Goal: Navigation & Orientation: Find specific page/section

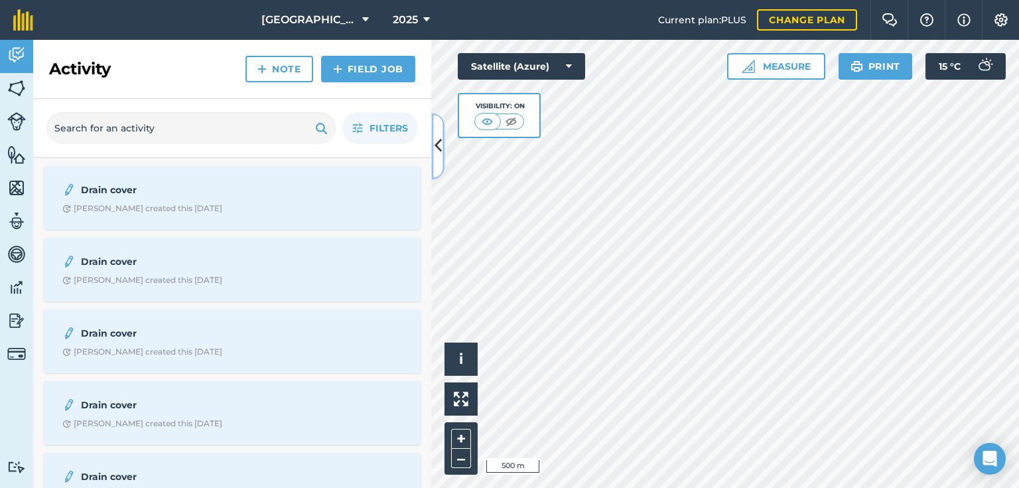
click at [440, 150] on icon at bounding box center [438, 146] width 7 height 23
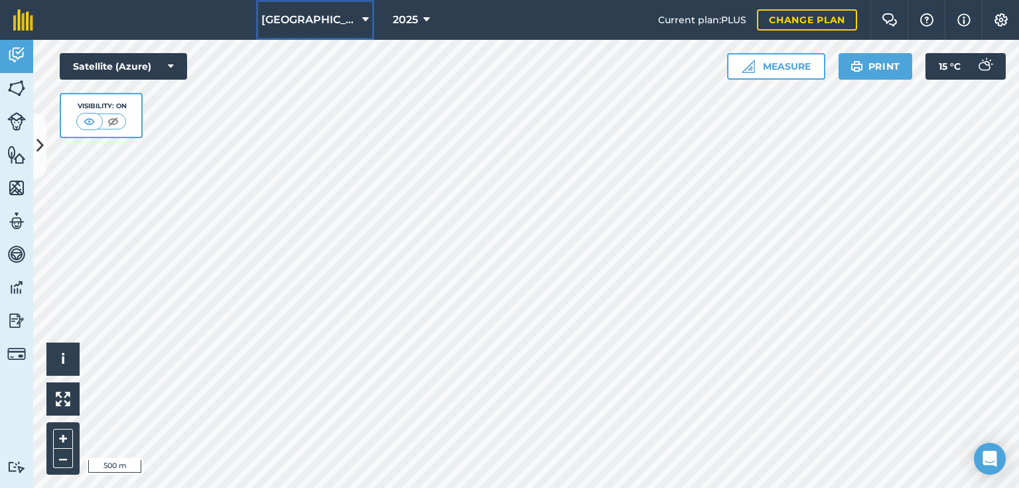
click at [354, 20] on button "[GEOGRAPHIC_DATA]" at bounding box center [315, 20] width 118 height 40
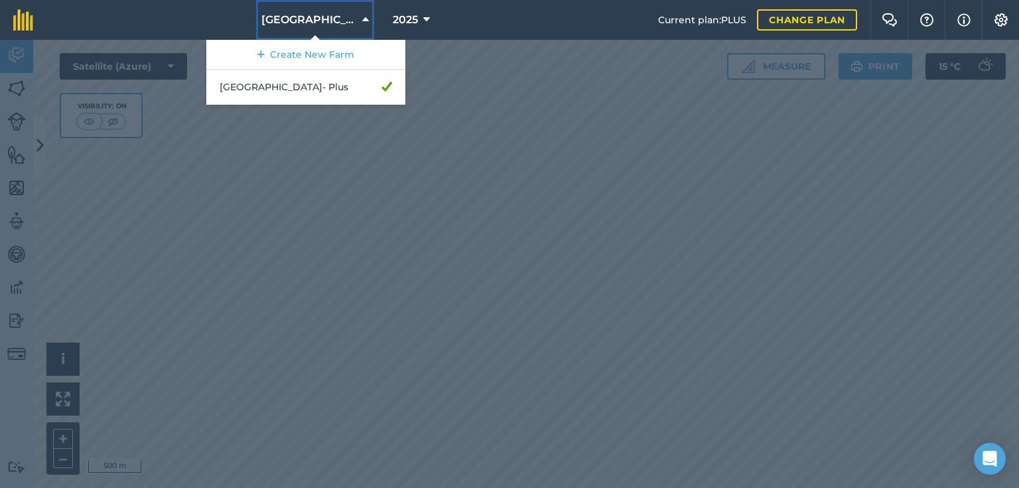
click at [354, 20] on button "[GEOGRAPHIC_DATA]" at bounding box center [315, 20] width 118 height 40
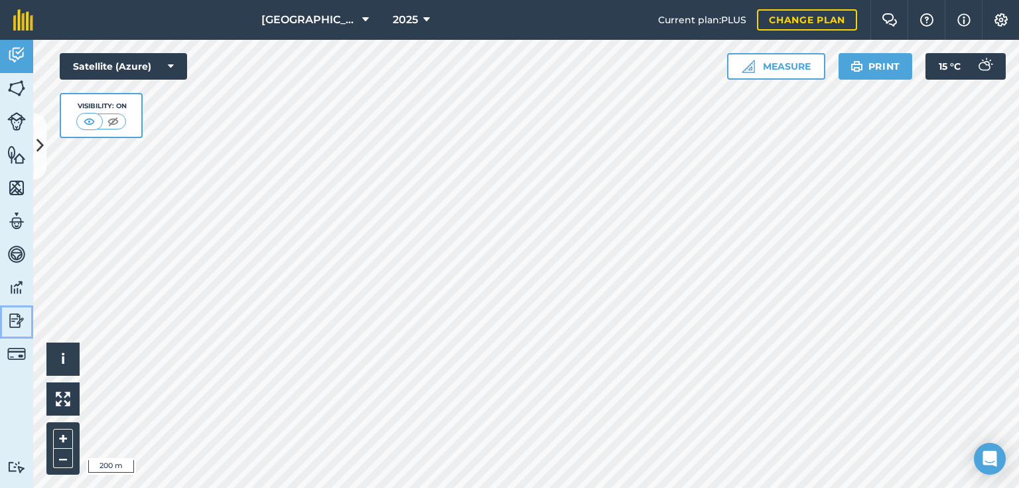
click at [16, 317] on img at bounding box center [16, 320] width 19 height 20
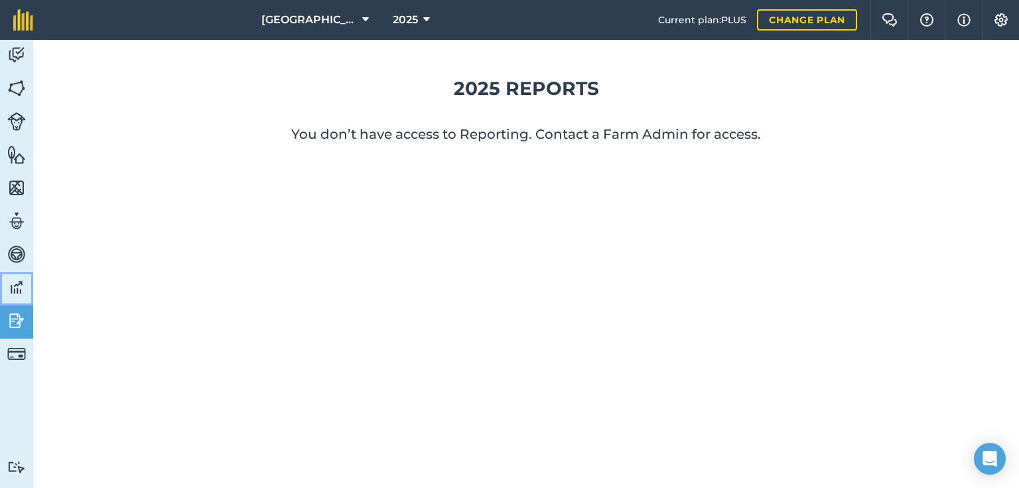
click at [11, 285] on img at bounding box center [16, 287] width 19 height 20
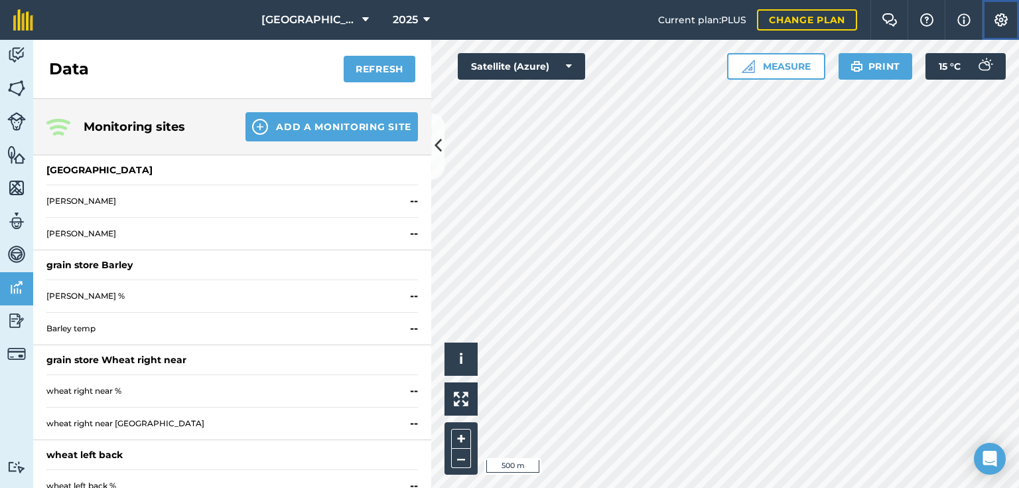
click at [1006, 22] on img at bounding box center [1001, 19] width 16 height 13
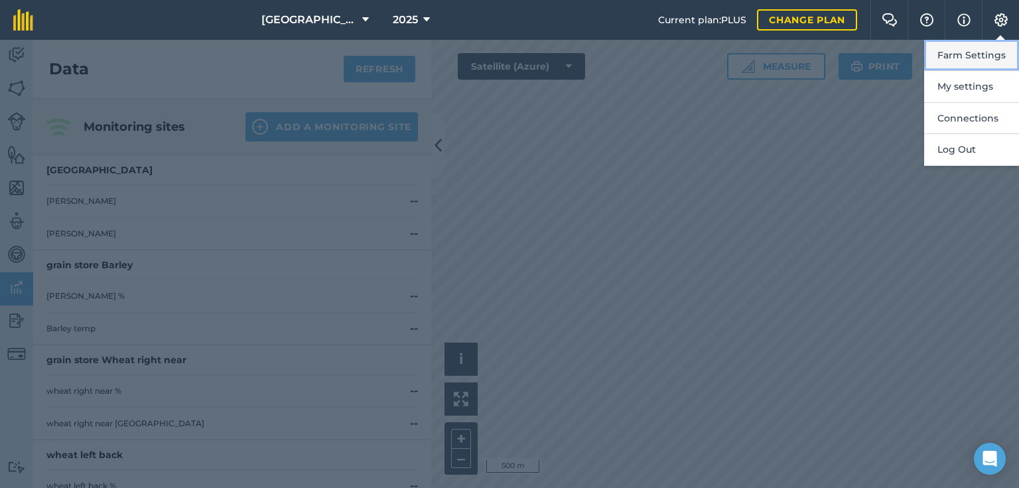
click at [982, 48] on button "Farm Settings" at bounding box center [971, 55] width 95 height 31
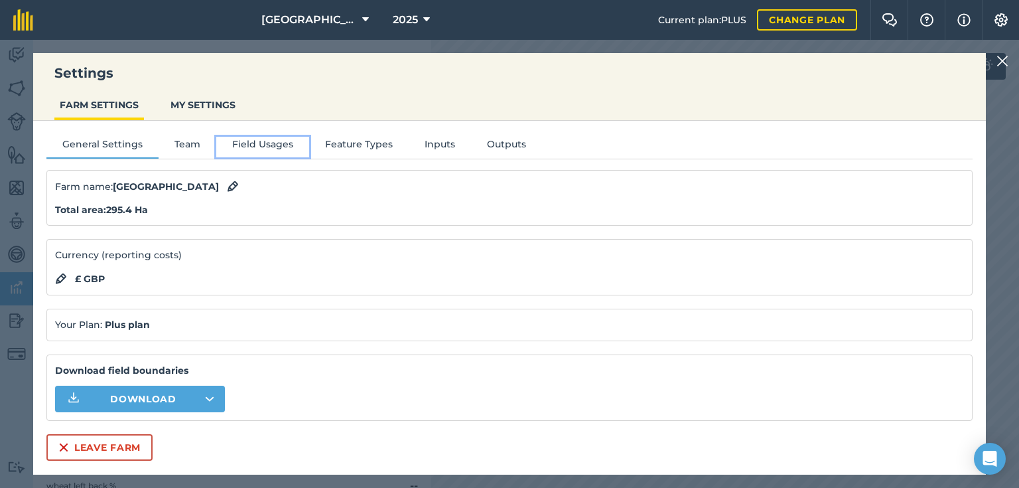
click at [245, 143] on button "Field Usages" at bounding box center [262, 147] width 93 height 20
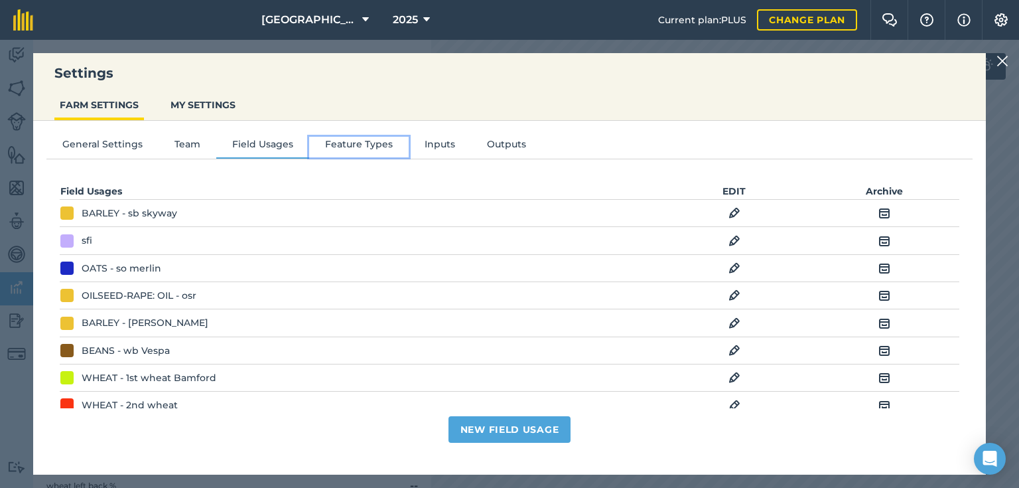
click at [360, 141] on button "Feature Types" at bounding box center [359, 147] width 100 height 20
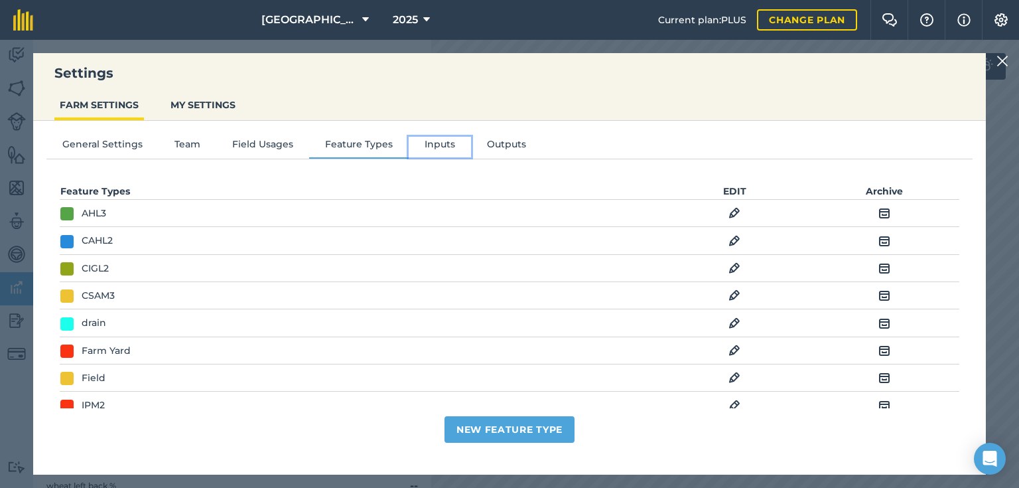
click at [425, 141] on button "Inputs" at bounding box center [440, 147] width 62 height 20
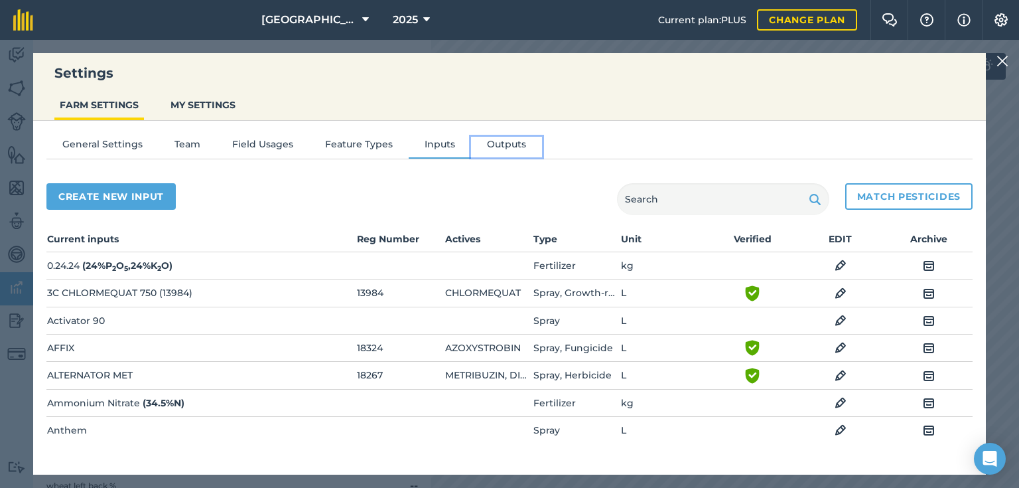
click at [490, 141] on button "Outputs" at bounding box center [506, 147] width 71 height 20
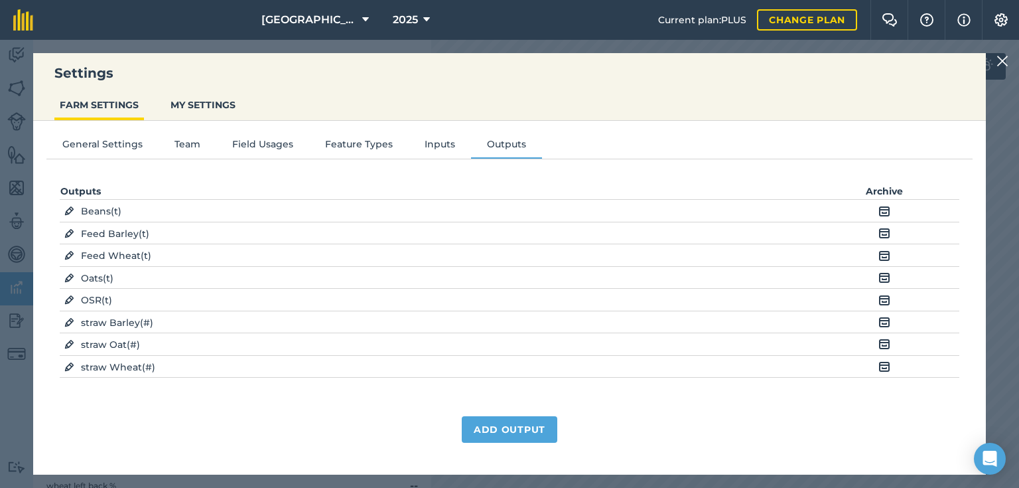
click at [1003, 56] on img at bounding box center [1002, 61] width 12 height 16
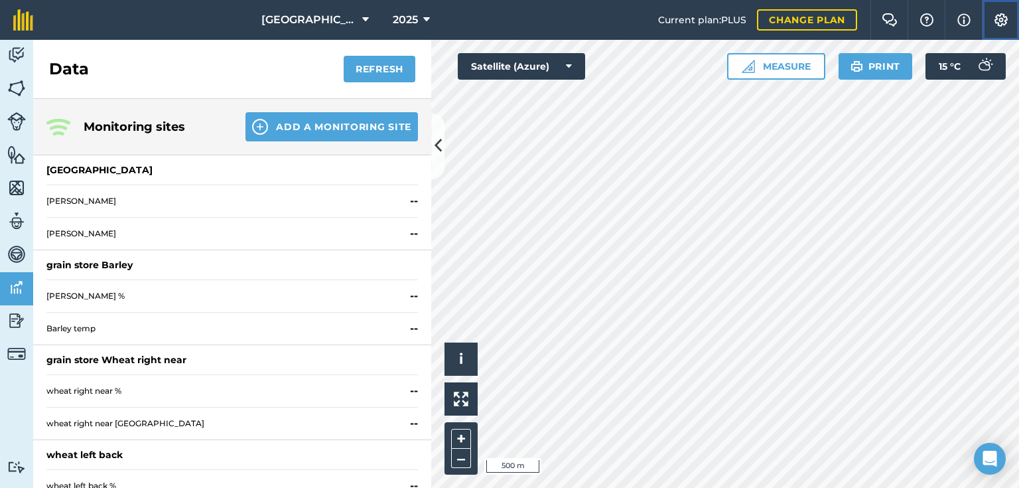
click at [1000, 21] on img at bounding box center [1001, 19] width 16 height 13
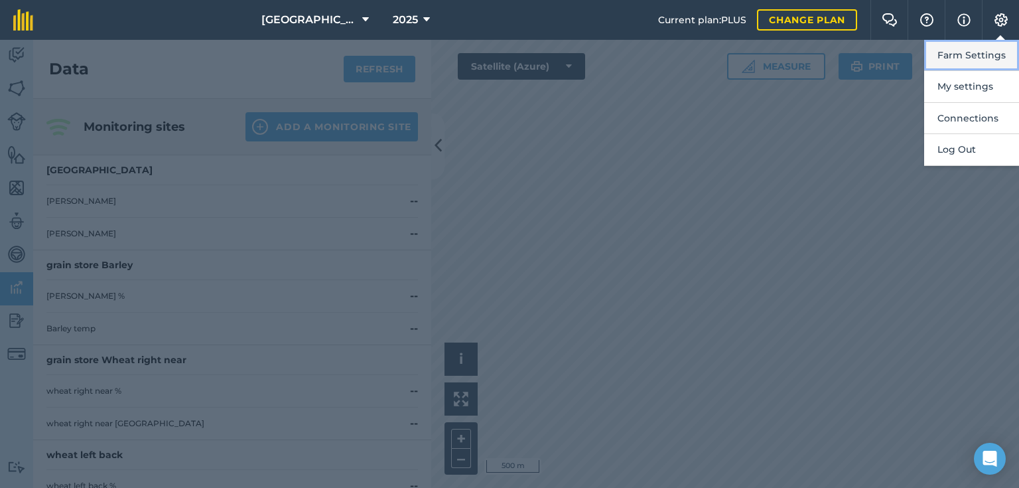
click at [974, 50] on button "Farm Settings" at bounding box center [971, 55] width 95 height 31
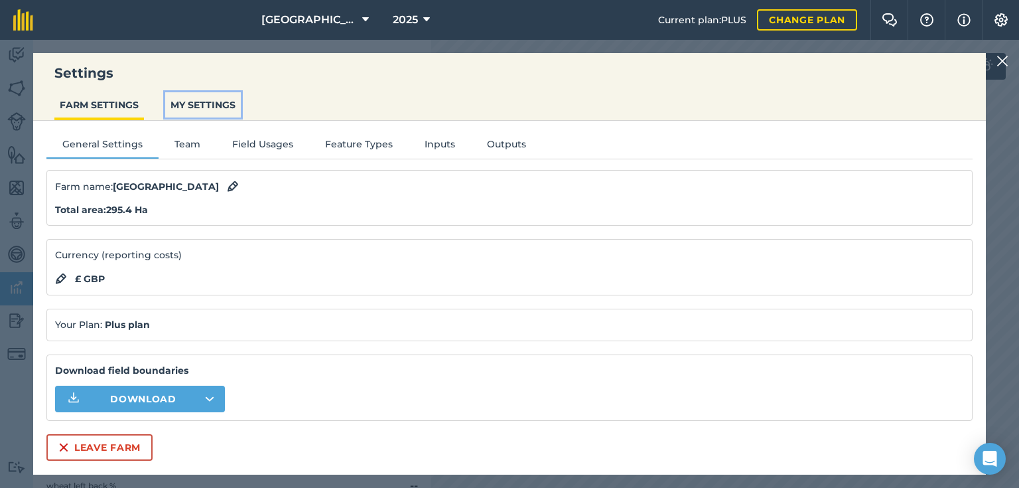
click at [196, 100] on button "MY SETTINGS" at bounding box center [203, 104] width 76 height 25
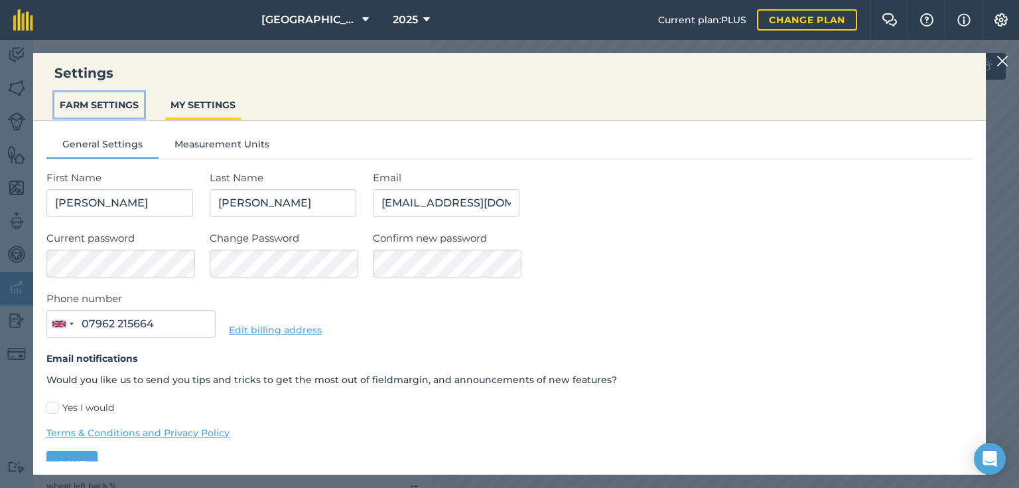
click at [110, 104] on button "FARM SETTINGS" at bounding box center [99, 104] width 90 height 25
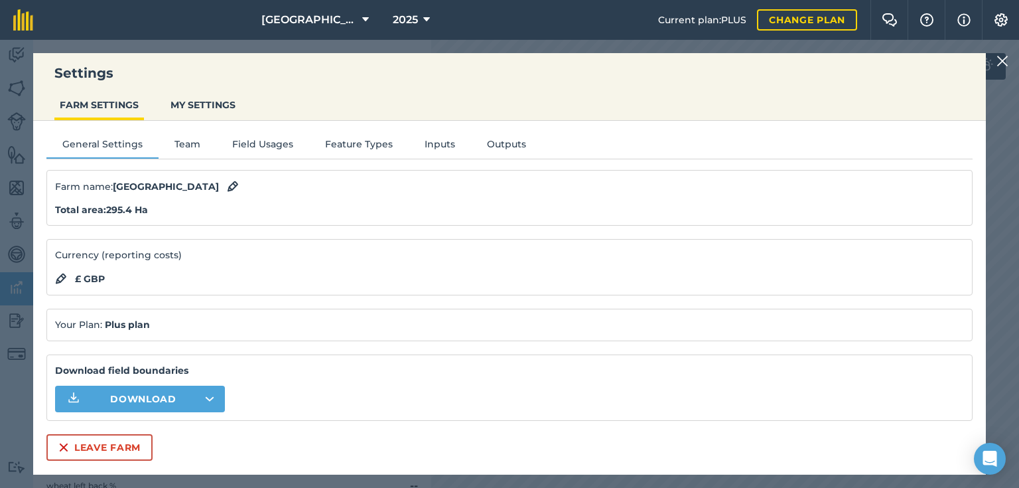
click at [1000, 54] on img at bounding box center [1002, 61] width 12 height 16
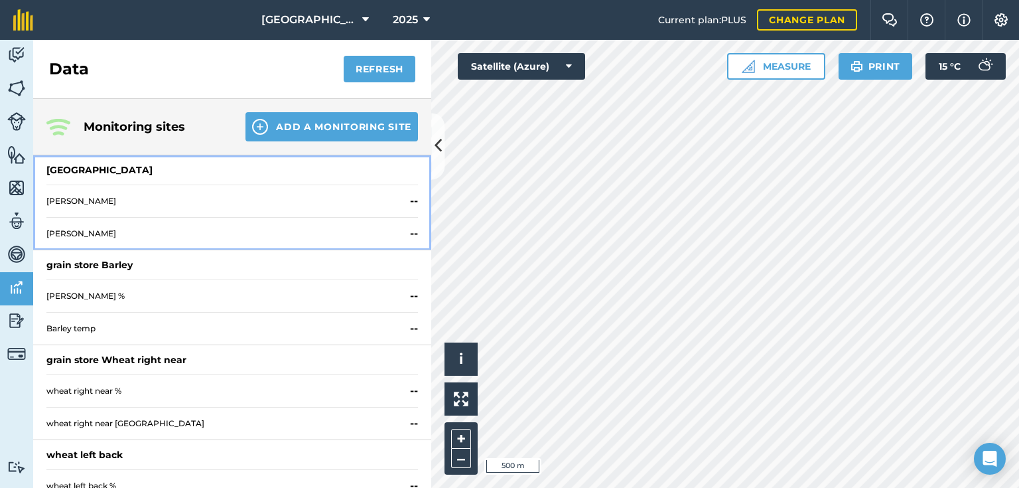
drag, startPoint x: 401, startPoint y: 198, endPoint x: 360, endPoint y: 204, distance: 41.5
click at [360, 204] on span "Nick Jones" at bounding box center [225, 201] width 358 height 11
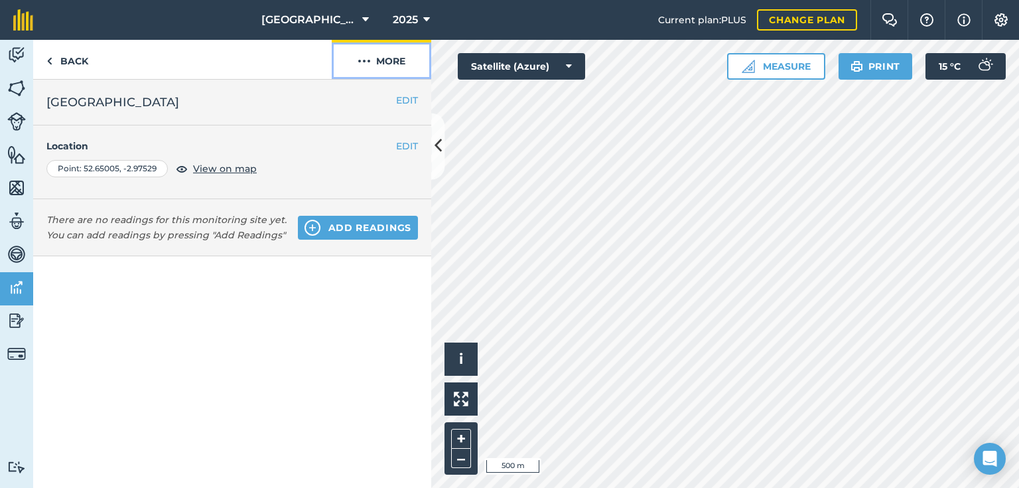
click at [395, 58] on button "More" at bounding box center [382, 59] width 100 height 39
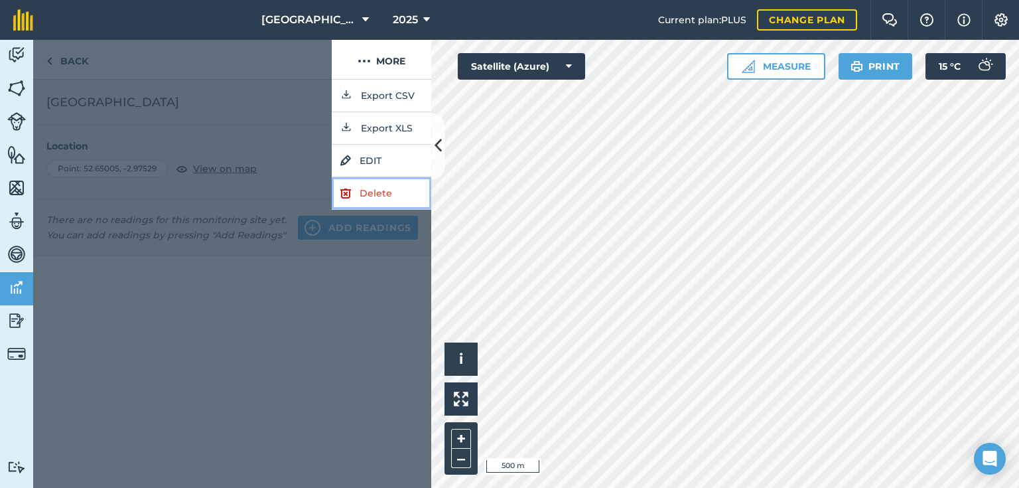
click at [370, 190] on link "Delete" at bounding box center [382, 193] width 100 height 33
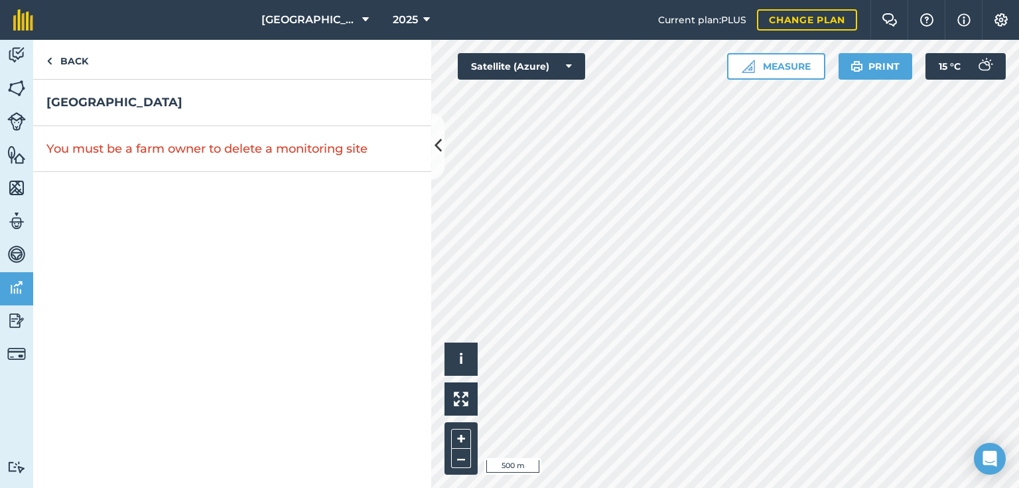
click at [255, 208] on div "gadbrook weather station You must be a farm owner to delete a monitoring site" at bounding box center [232, 284] width 398 height 408
click at [438, 147] on icon at bounding box center [438, 146] width 7 height 23
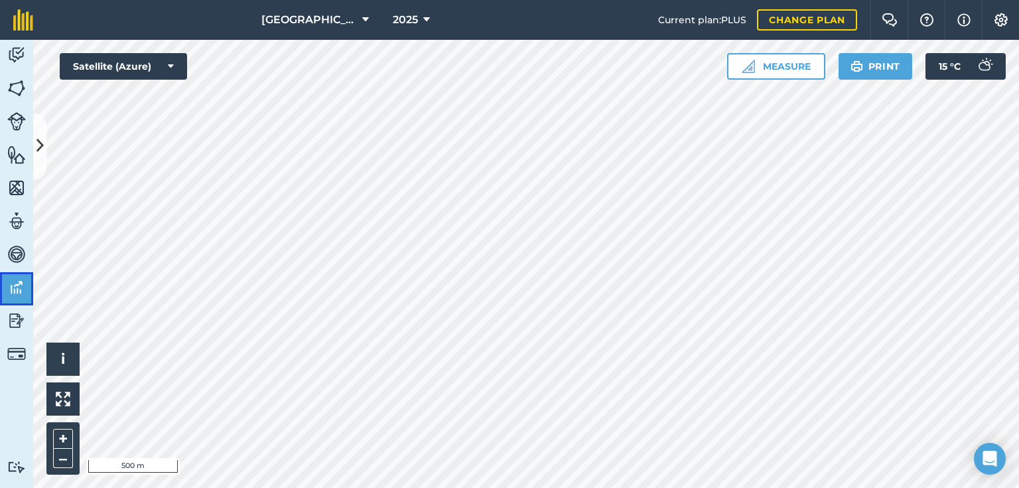
click at [17, 291] on img at bounding box center [16, 287] width 19 height 20
click at [11, 125] on img at bounding box center [16, 121] width 19 height 19
click at [21, 84] on img at bounding box center [16, 88] width 19 height 20
click at [21, 54] on img at bounding box center [16, 55] width 19 height 20
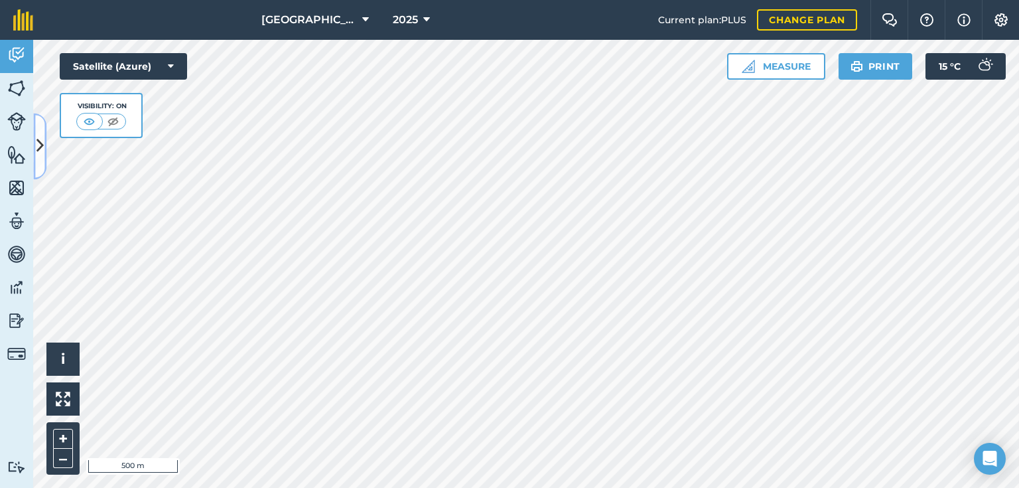
click at [34, 161] on button at bounding box center [39, 146] width 13 height 66
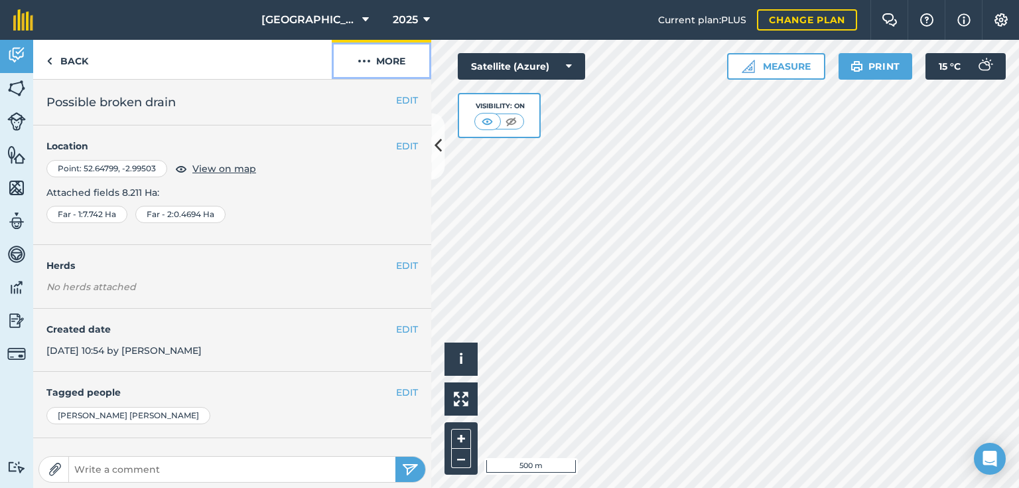
click at [387, 58] on button "More" at bounding box center [382, 59] width 100 height 39
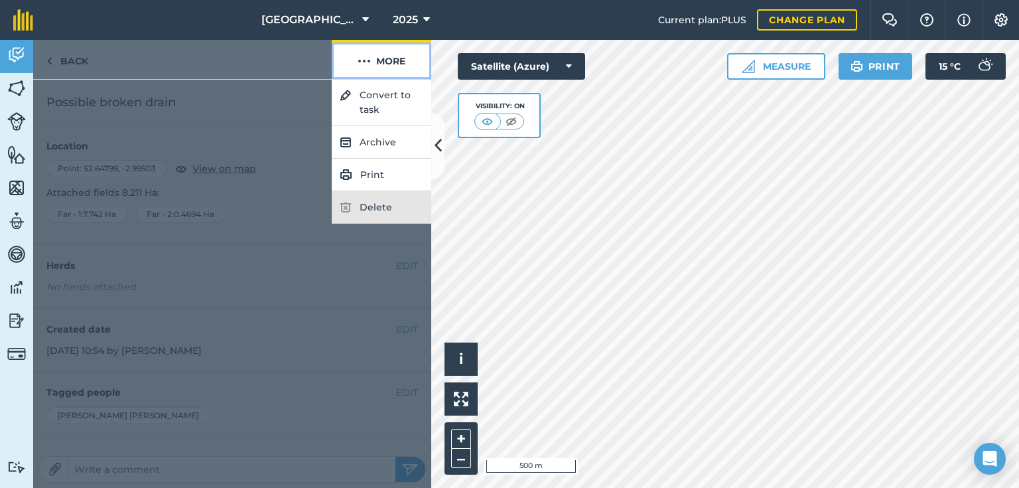
click at [389, 56] on button "More" at bounding box center [382, 59] width 100 height 39
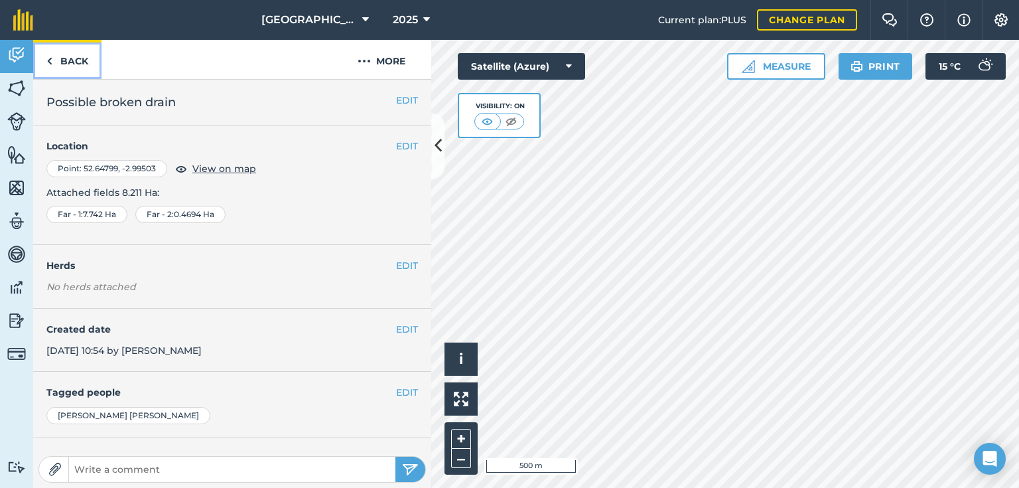
click at [78, 57] on link "Back" at bounding box center [67, 59] width 68 height 39
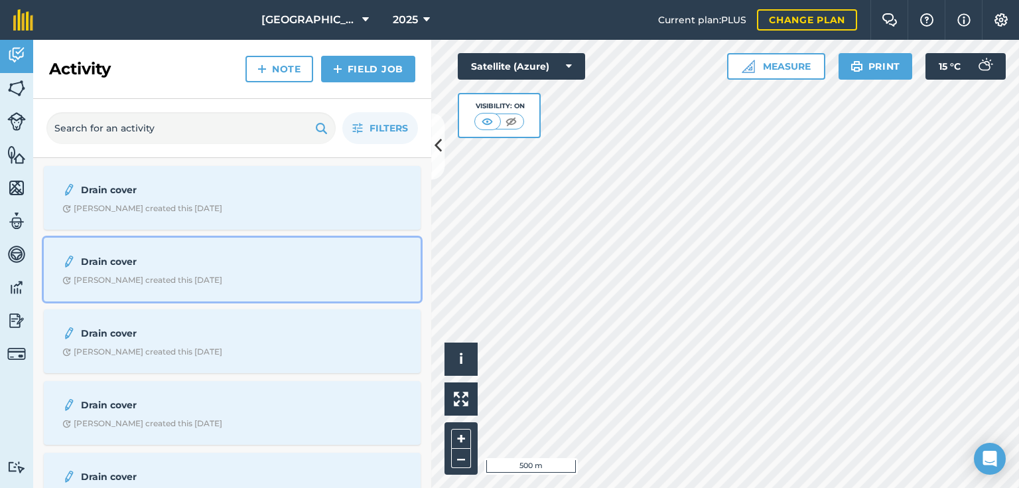
click at [123, 263] on strong "Drain cover" at bounding box center [186, 261] width 210 height 15
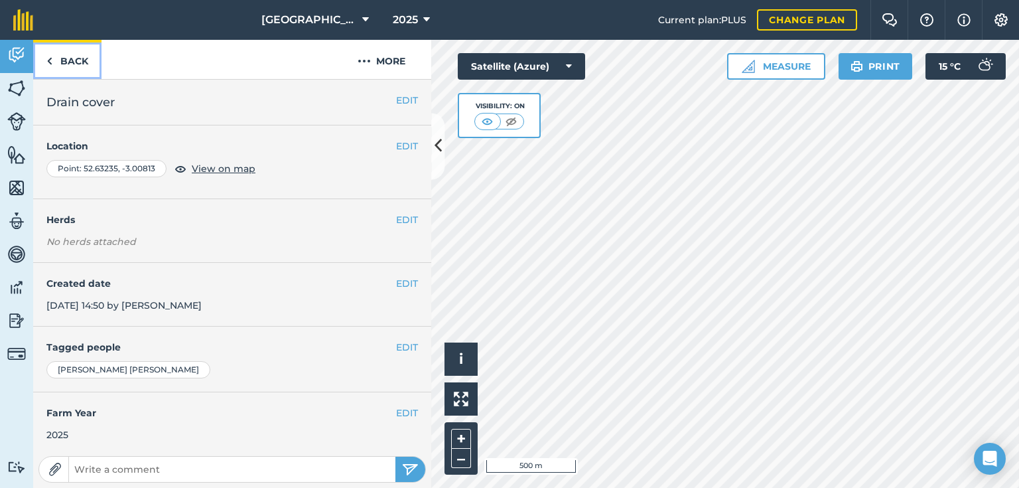
click at [66, 66] on link "Back" at bounding box center [67, 59] width 68 height 39
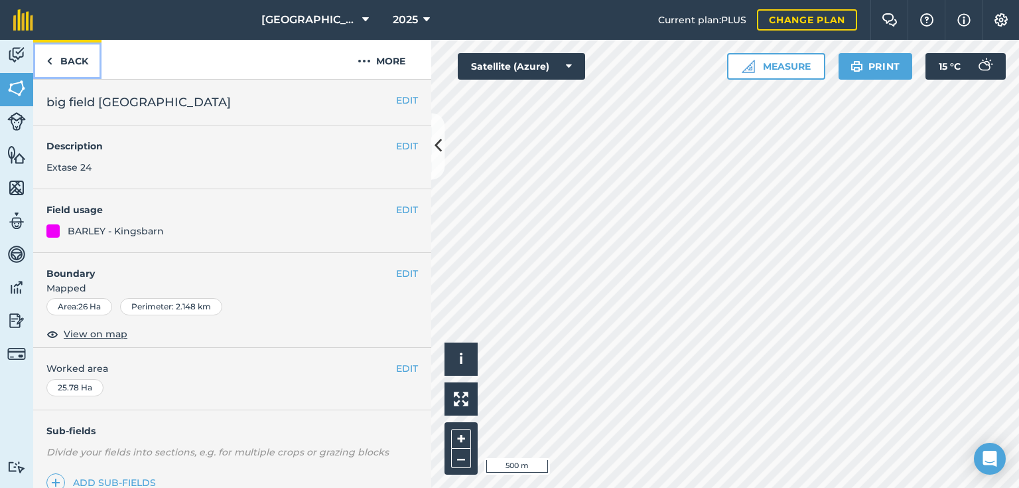
click at [50, 56] on img at bounding box center [49, 61] width 6 height 16
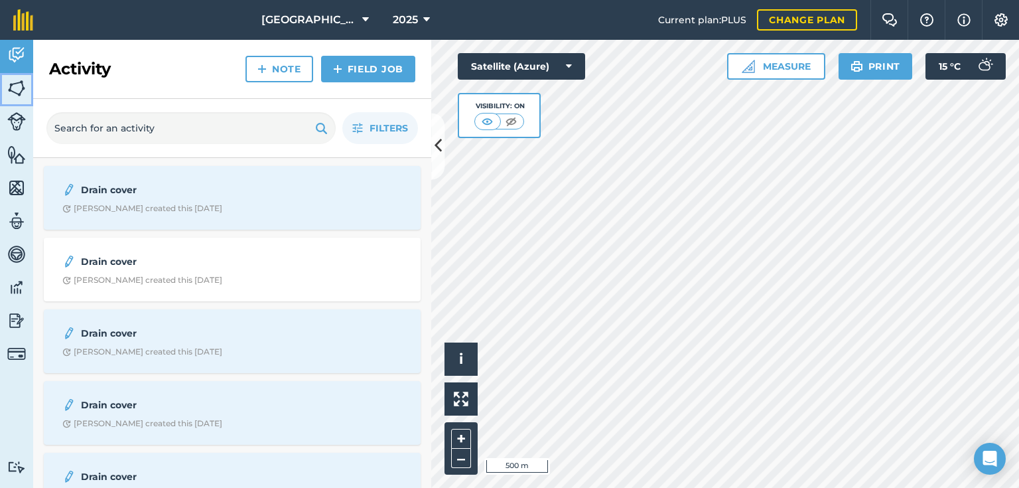
click at [19, 87] on img at bounding box center [16, 88] width 19 height 20
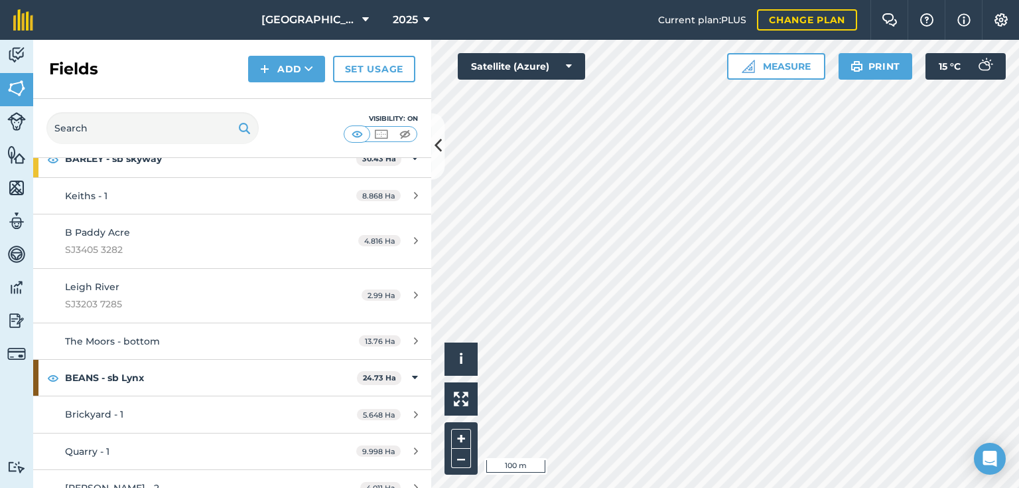
scroll to position [425, 0]
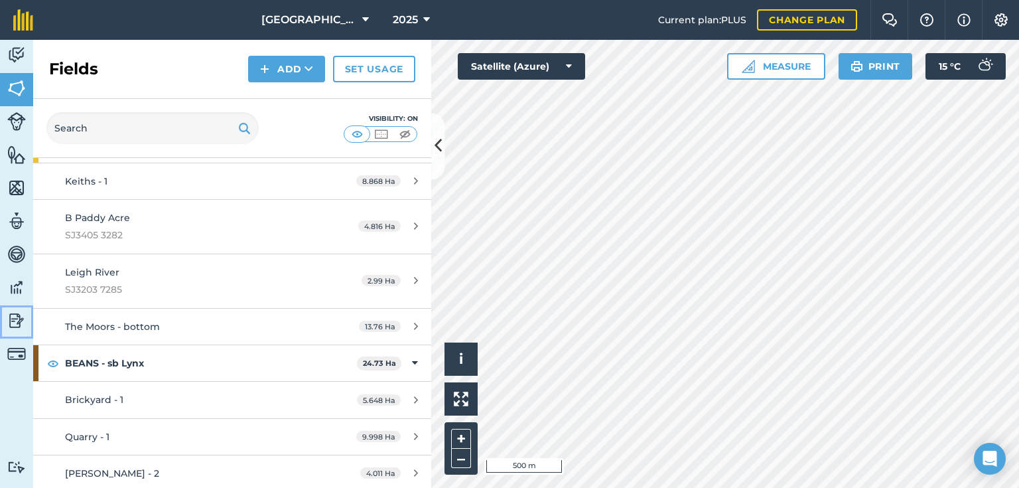
click at [15, 318] on img at bounding box center [16, 320] width 19 height 20
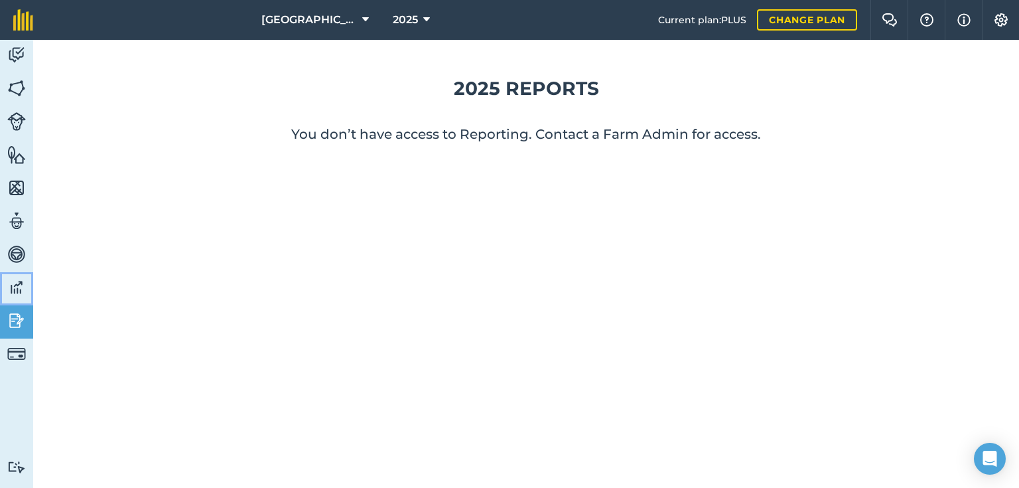
click at [19, 281] on img at bounding box center [16, 287] width 19 height 20
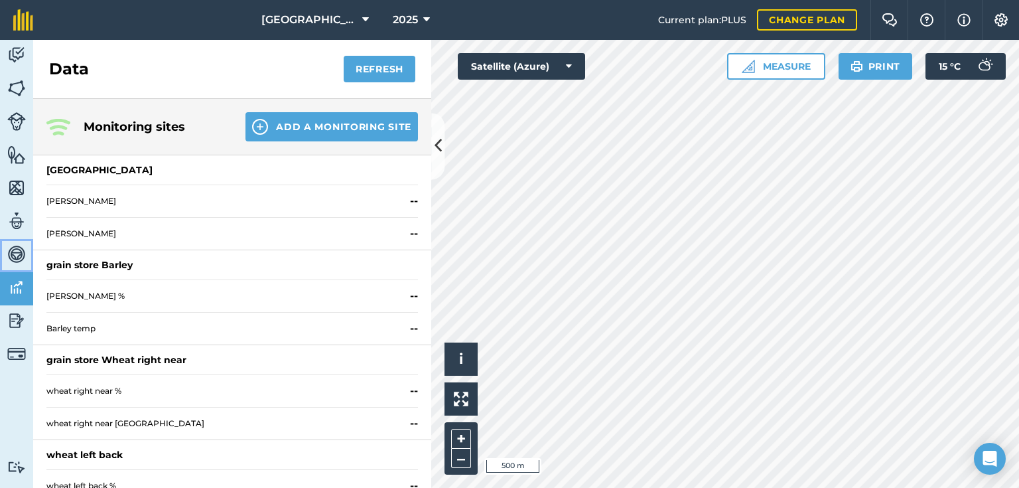
click at [16, 251] on img at bounding box center [16, 254] width 19 height 20
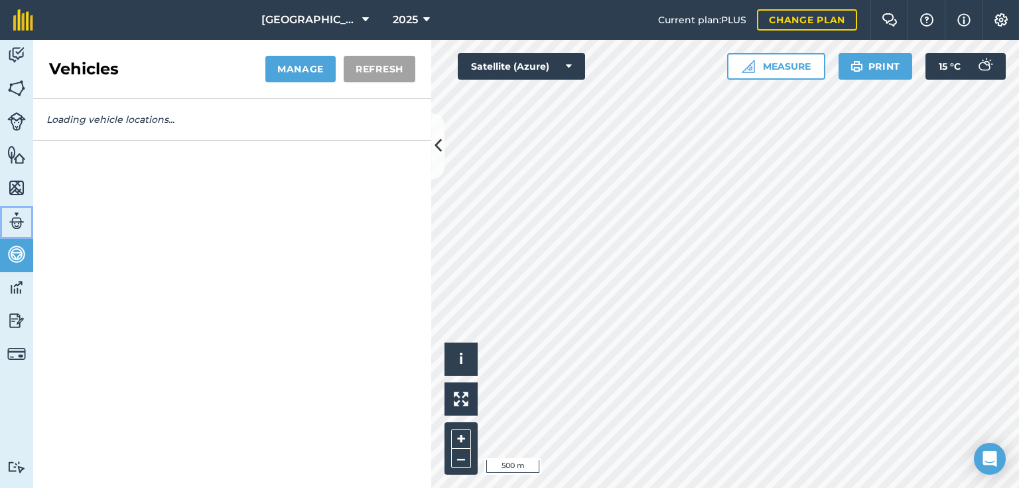
click at [17, 222] on img at bounding box center [16, 221] width 19 height 20
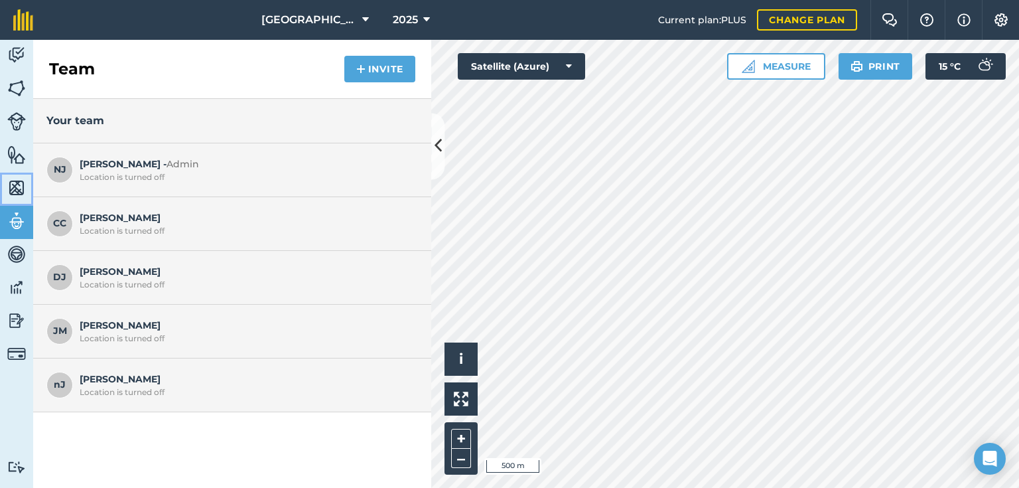
click at [20, 188] on img at bounding box center [16, 188] width 19 height 20
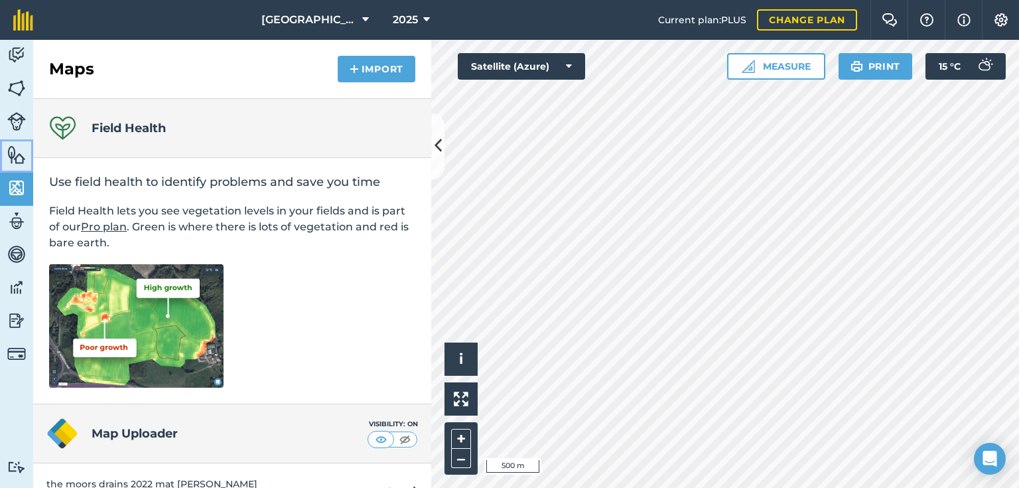
click at [10, 151] on img at bounding box center [16, 155] width 19 height 20
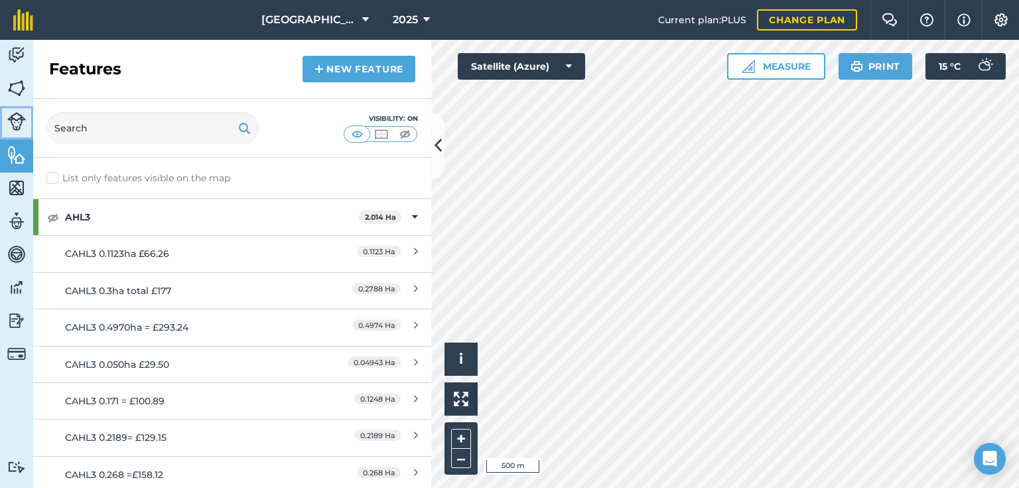
click at [14, 120] on img at bounding box center [16, 121] width 19 height 19
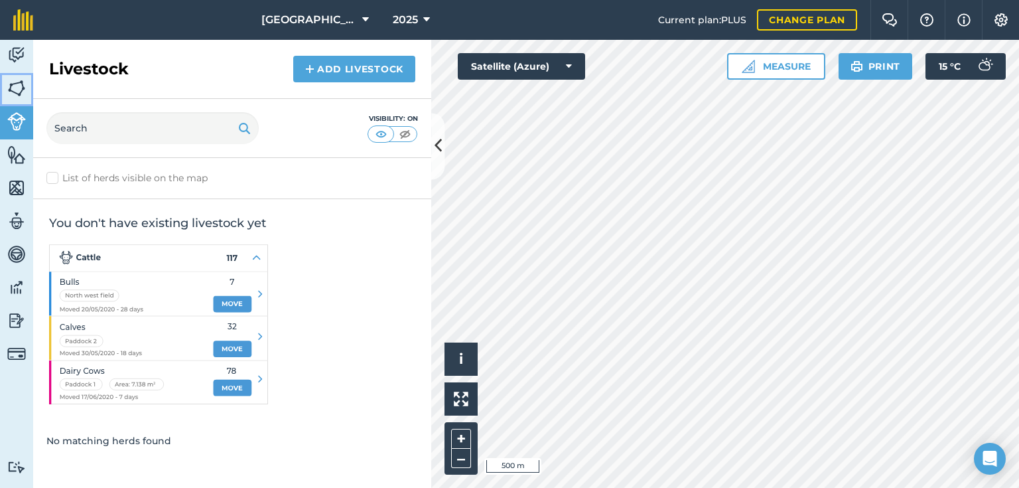
click at [12, 85] on img at bounding box center [16, 88] width 19 height 20
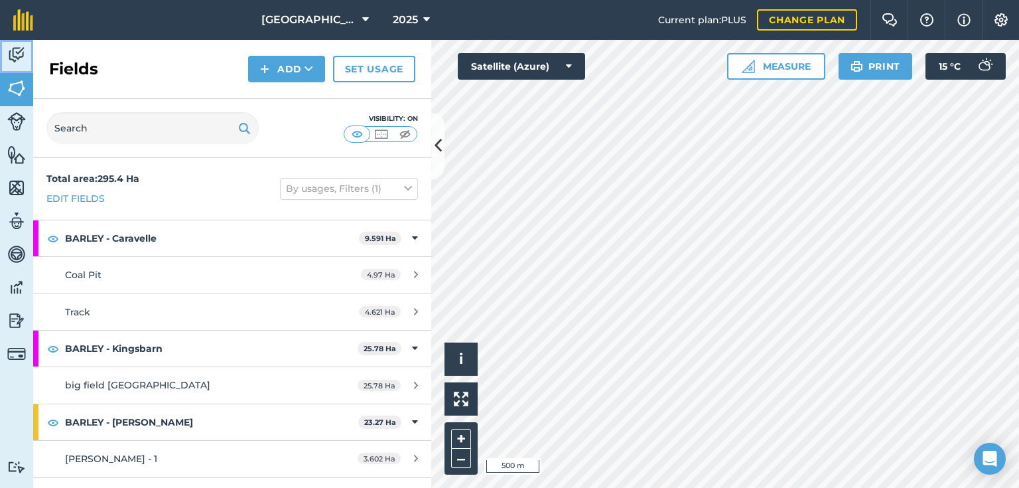
click at [18, 56] on img at bounding box center [16, 55] width 19 height 20
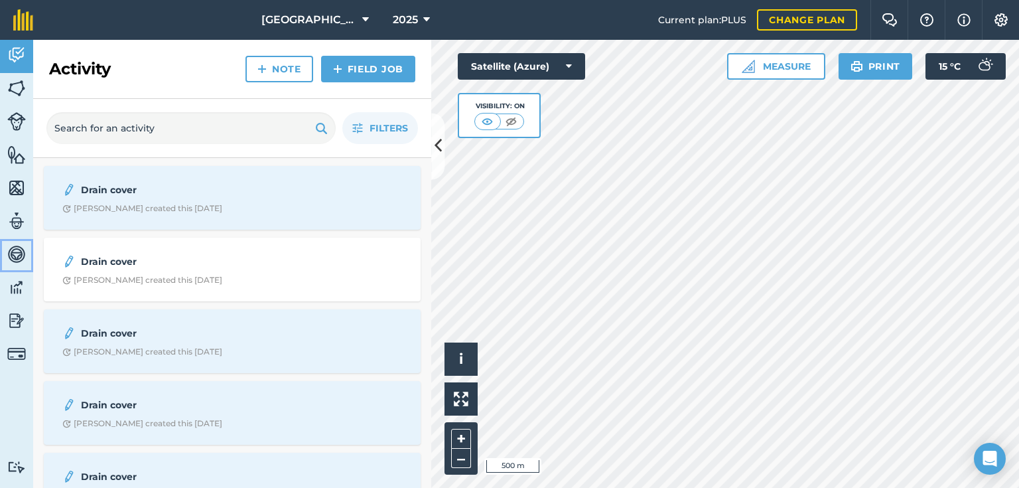
click at [15, 258] on img at bounding box center [16, 254] width 19 height 20
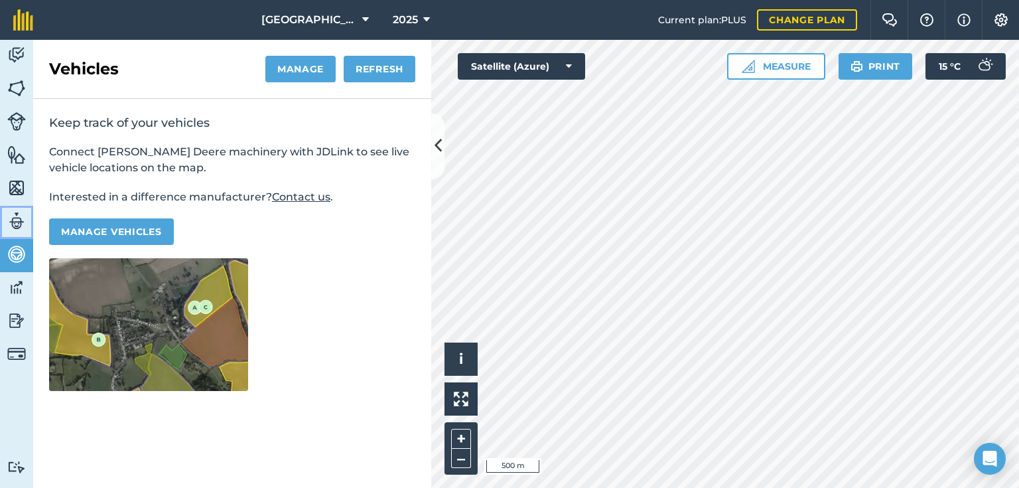
click at [18, 218] on img at bounding box center [16, 221] width 19 height 20
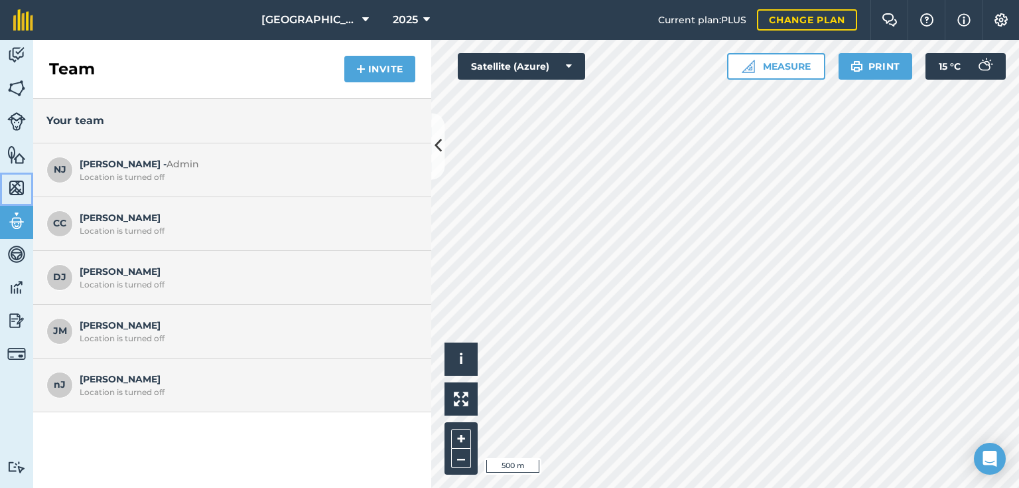
click at [16, 186] on img at bounding box center [16, 188] width 19 height 20
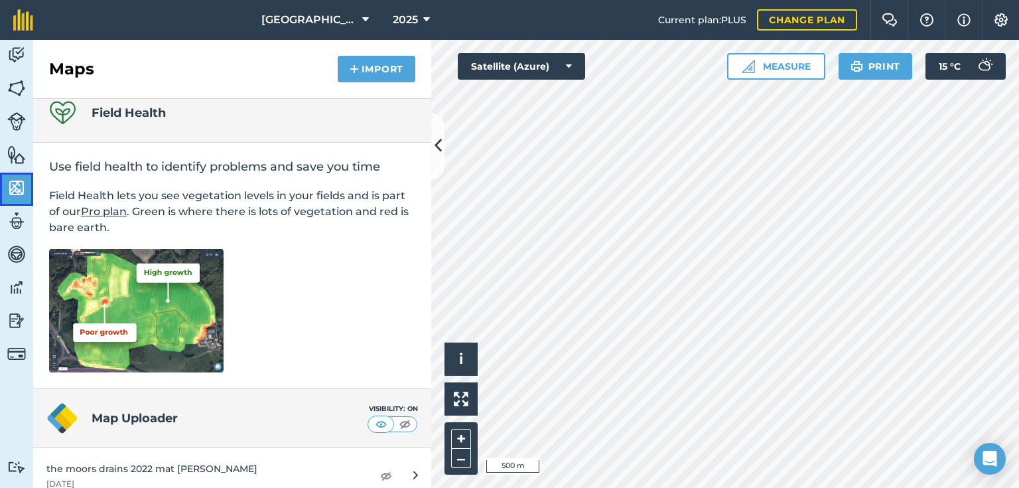
scroll to position [30, 0]
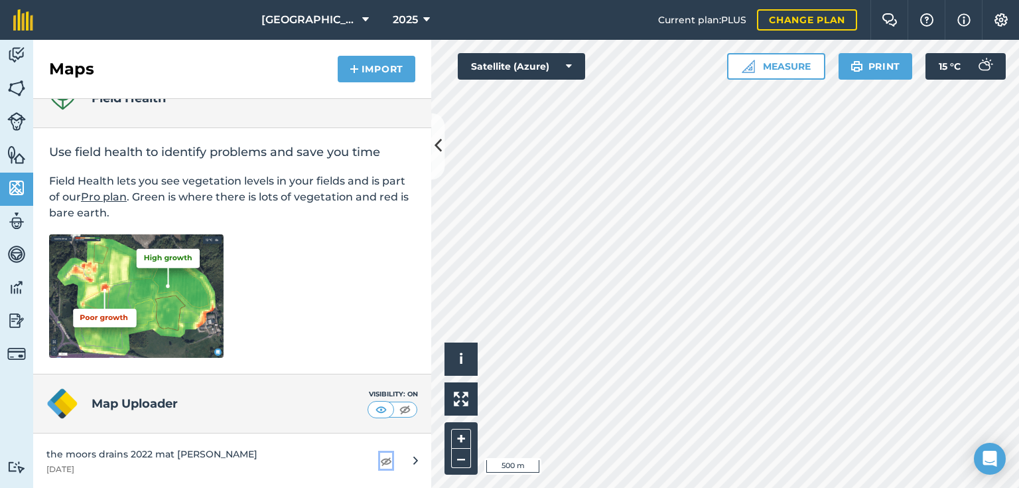
click at [380, 462] on img at bounding box center [386, 460] width 12 height 16
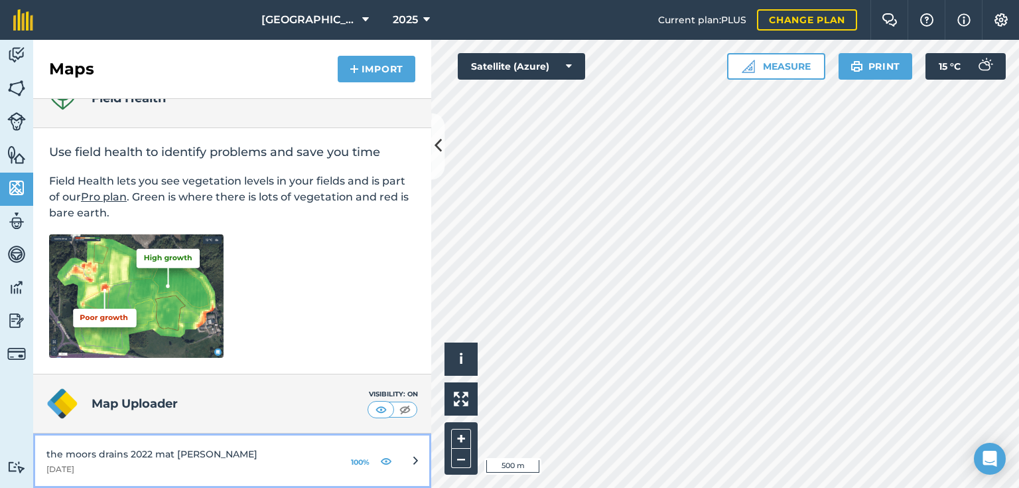
click at [175, 451] on div "the moors drains 2022 mat bishop" at bounding box center [186, 453] width 281 height 15
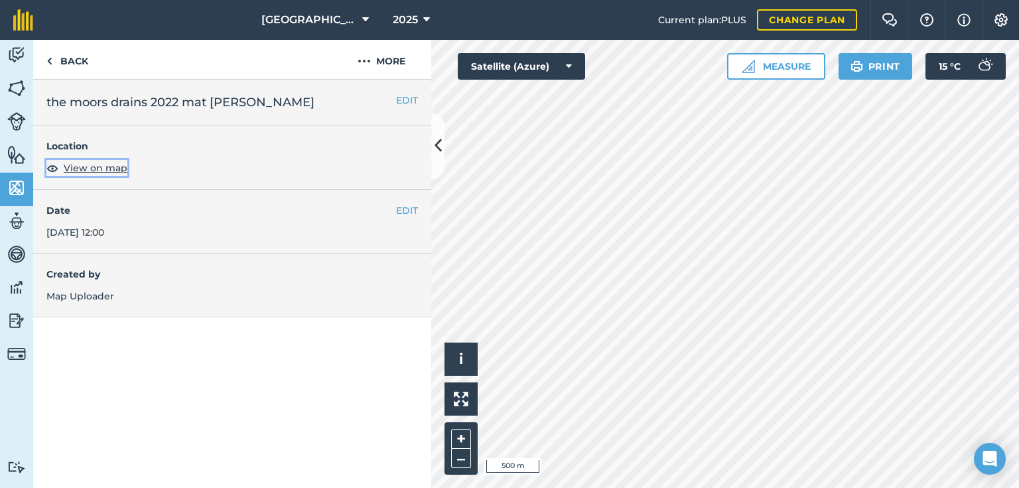
click at [109, 168] on span "View on map" at bounding box center [96, 168] width 64 height 15
click at [85, 164] on span "View on map" at bounding box center [96, 168] width 64 height 15
click at [69, 61] on link "Back" at bounding box center [67, 59] width 68 height 39
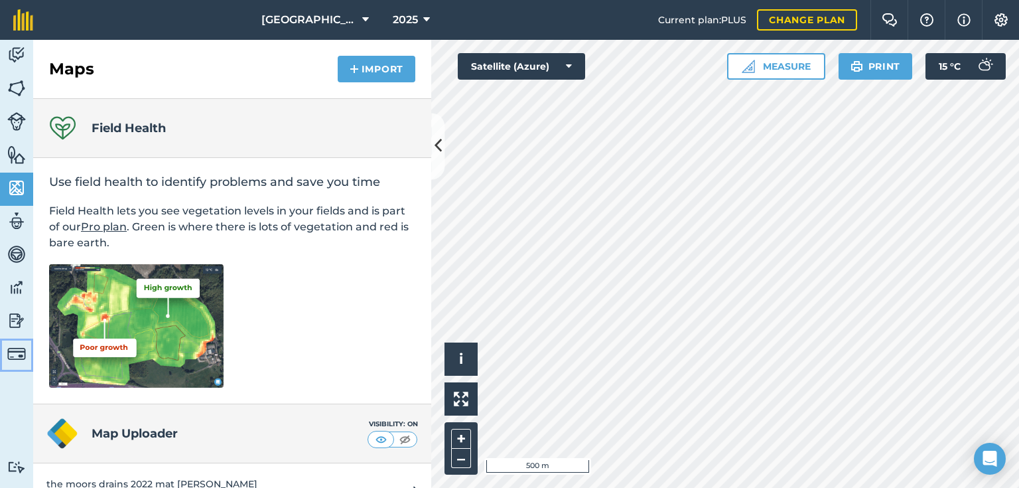
click at [19, 358] on img at bounding box center [16, 353] width 19 height 19
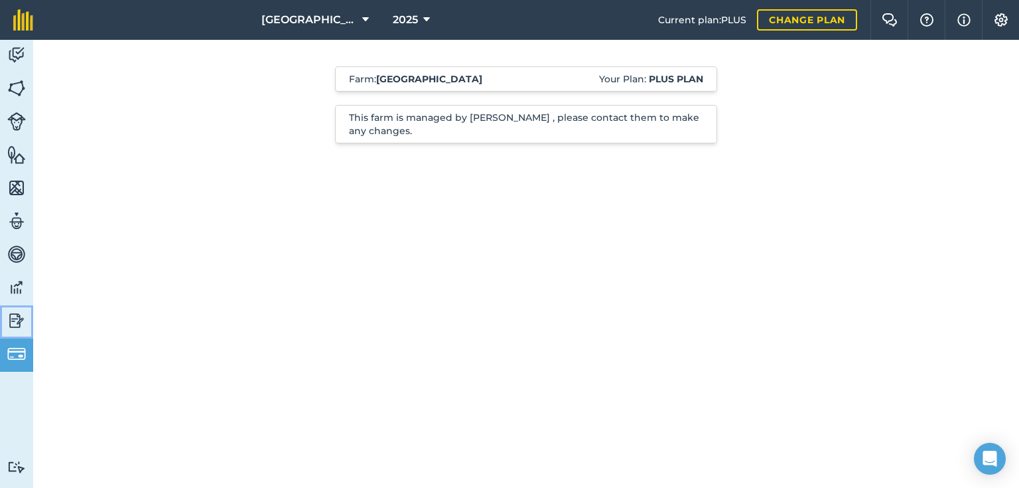
click at [13, 320] on img at bounding box center [16, 320] width 19 height 20
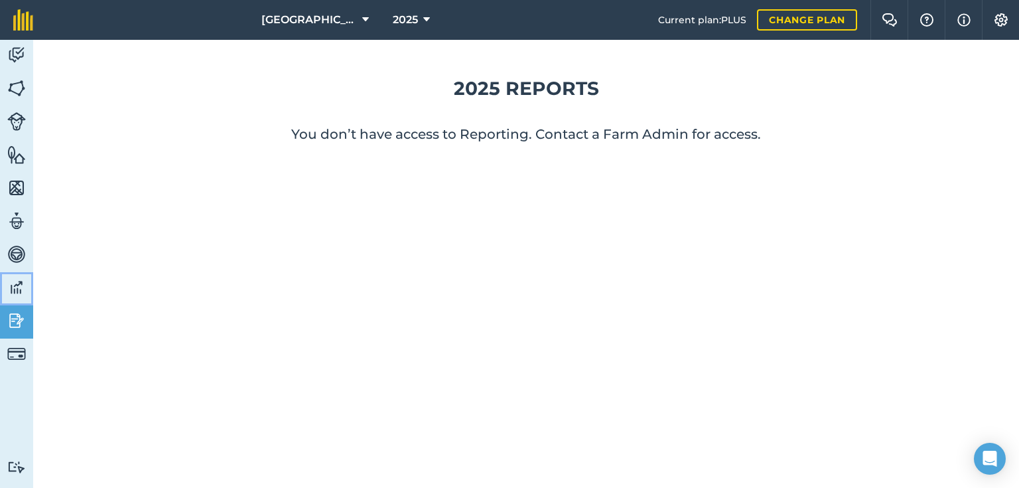
click at [14, 283] on img at bounding box center [16, 287] width 19 height 20
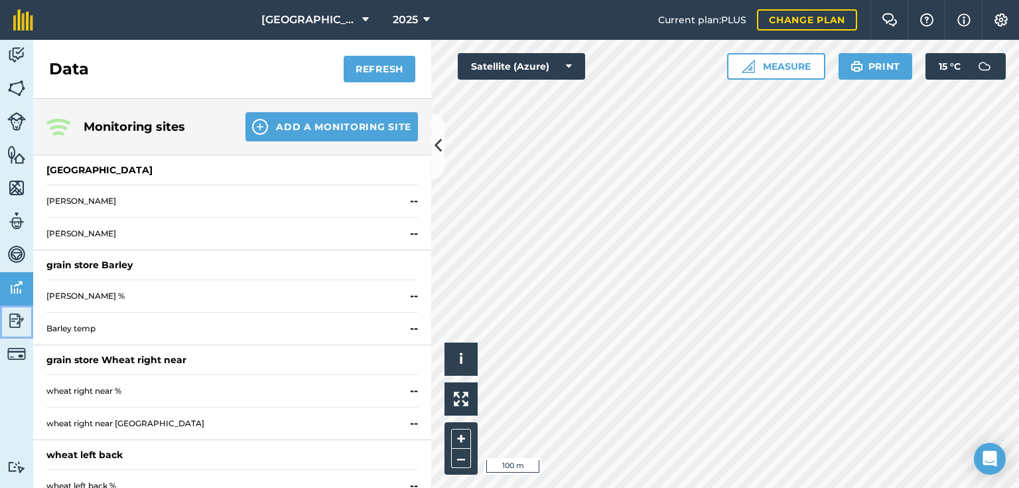
click at [13, 322] on img at bounding box center [16, 320] width 19 height 20
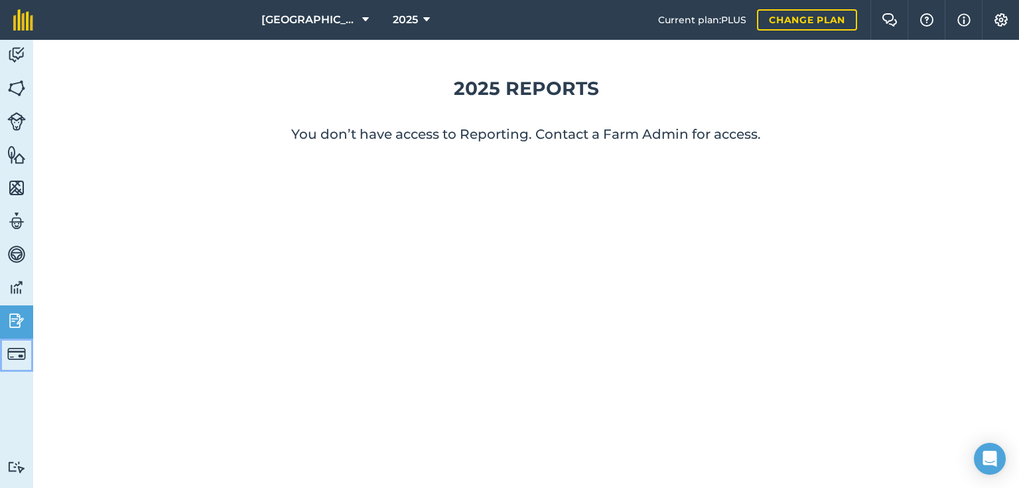
click at [13, 348] on img at bounding box center [16, 353] width 19 height 19
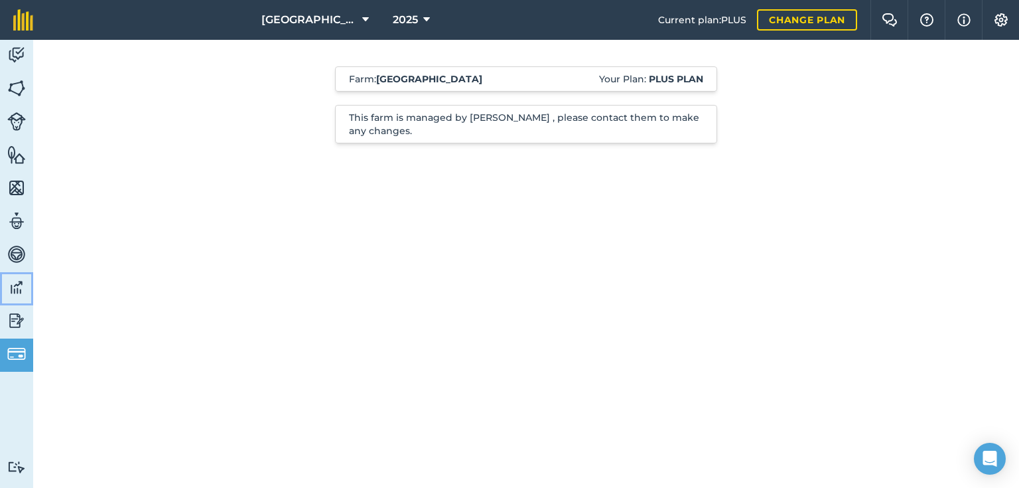
click at [17, 277] on img at bounding box center [16, 287] width 19 height 20
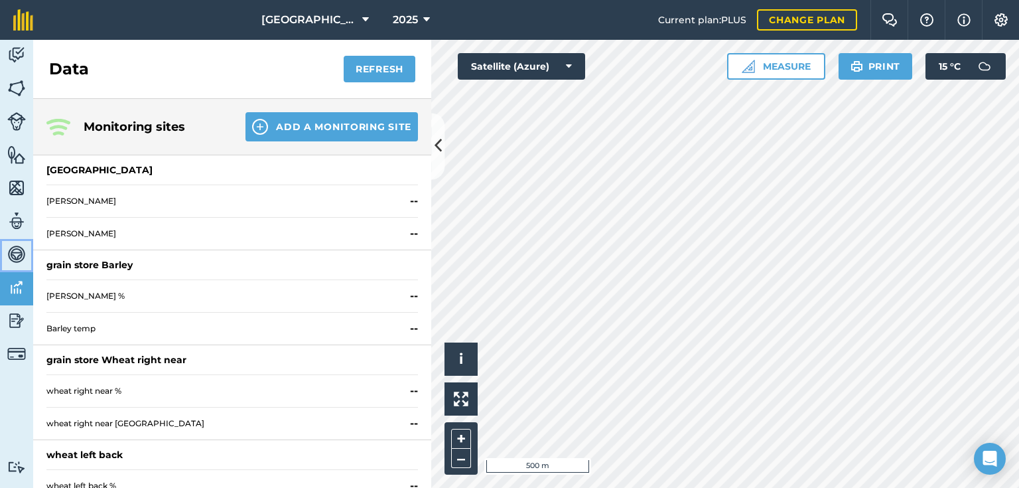
click at [16, 257] on img at bounding box center [16, 254] width 19 height 20
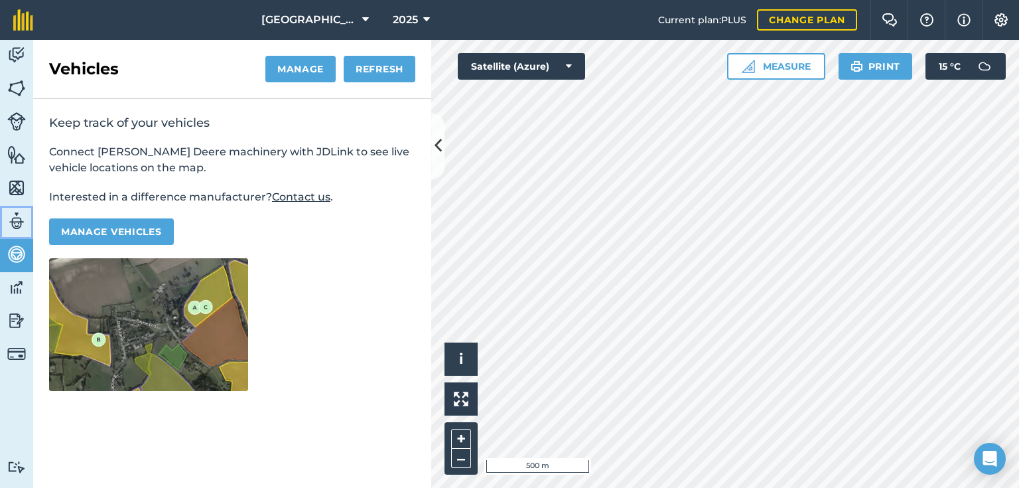
click at [19, 224] on img at bounding box center [16, 221] width 19 height 20
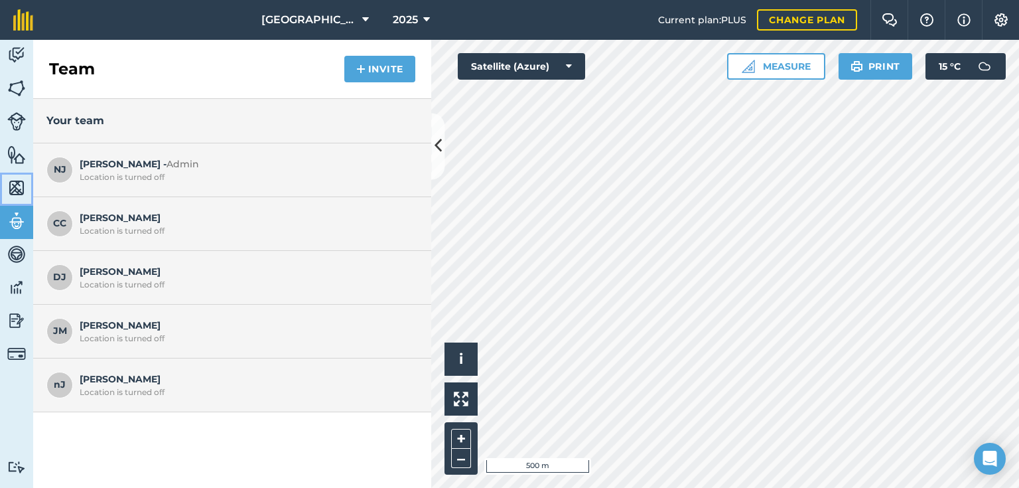
click at [16, 188] on img at bounding box center [16, 188] width 19 height 20
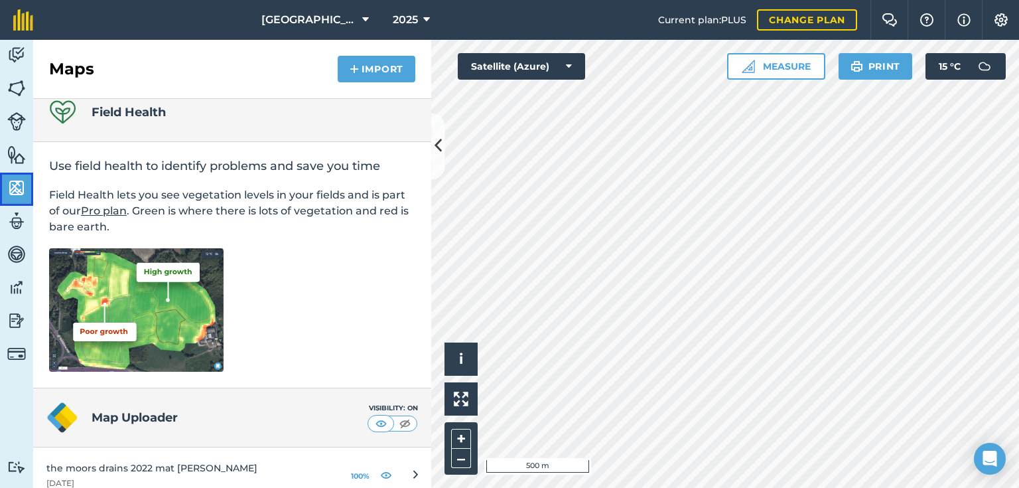
scroll to position [30, 0]
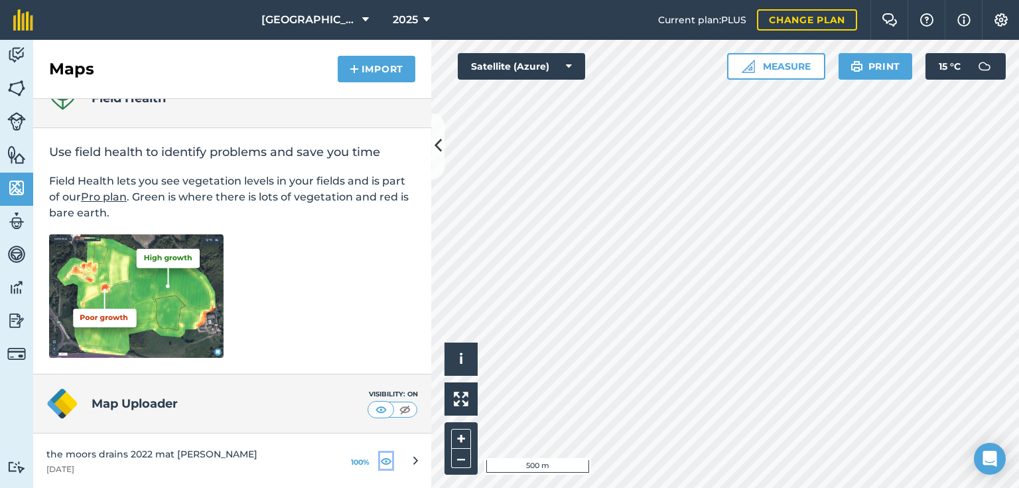
click at [380, 458] on img at bounding box center [386, 460] width 12 height 16
click at [1000, 19] on img at bounding box center [1001, 19] width 16 height 13
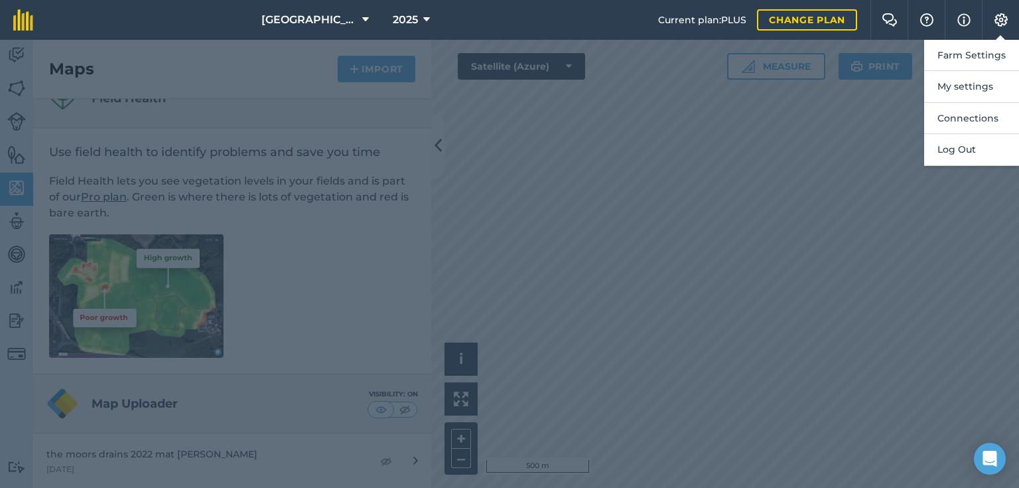
click at [866, 192] on div at bounding box center [509, 264] width 1019 height 448
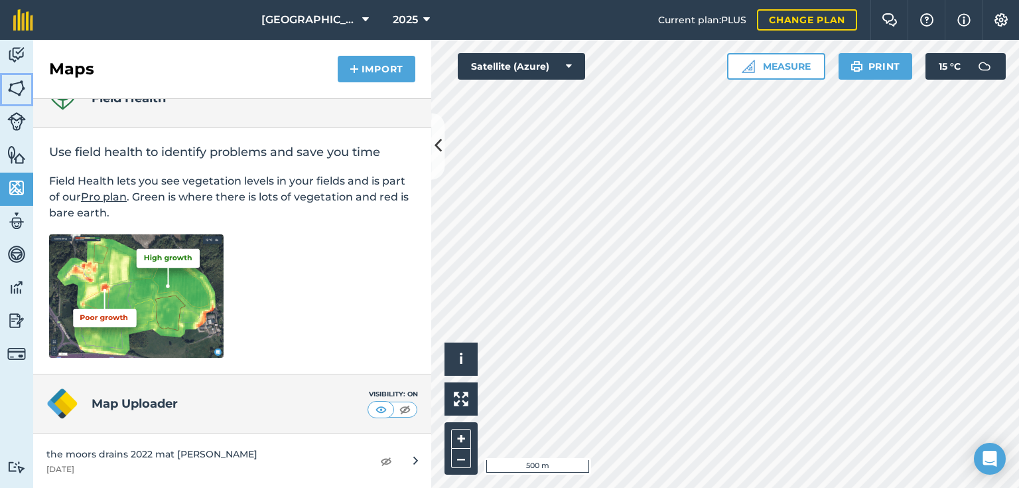
click at [16, 91] on img at bounding box center [16, 88] width 19 height 20
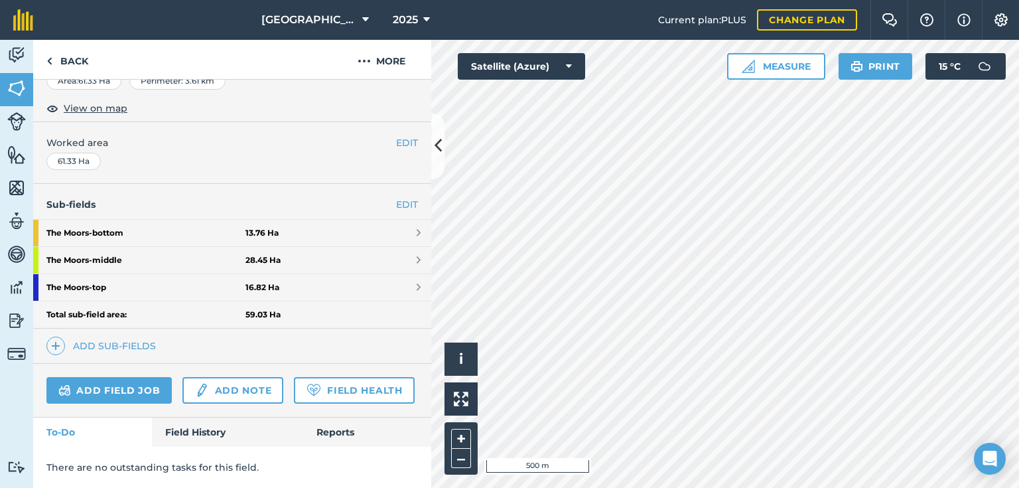
scroll to position [304, 0]
click at [213, 425] on link "Field History" at bounding box center [227, 431] width 151 height 29
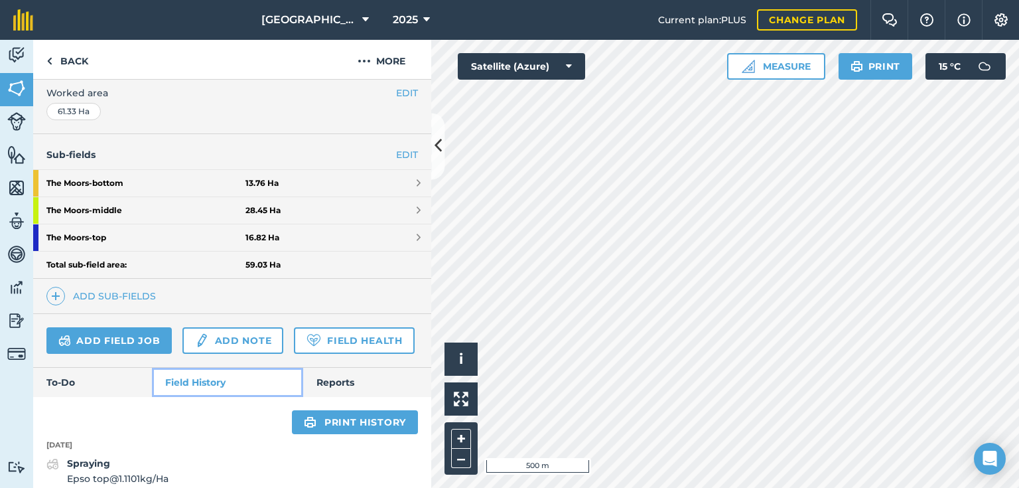
scroll to position [304, 0]
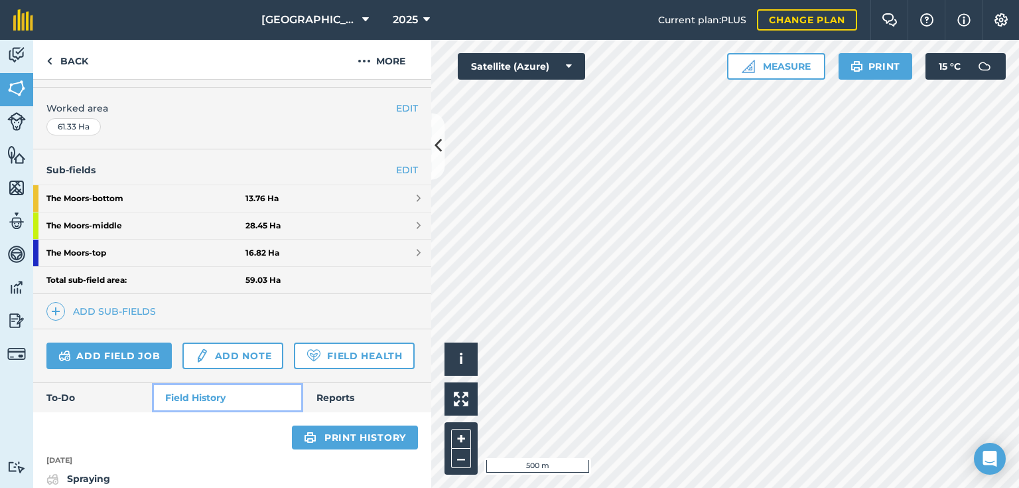
click at [258, 412] on link "Field History" at bounding box center [227, 397] width 151 height 29
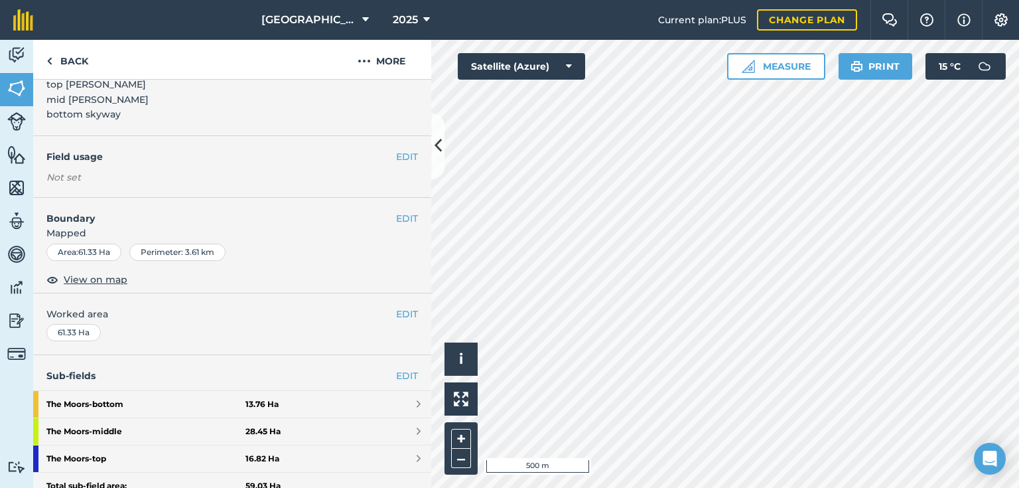
scroll to position [0, 0]
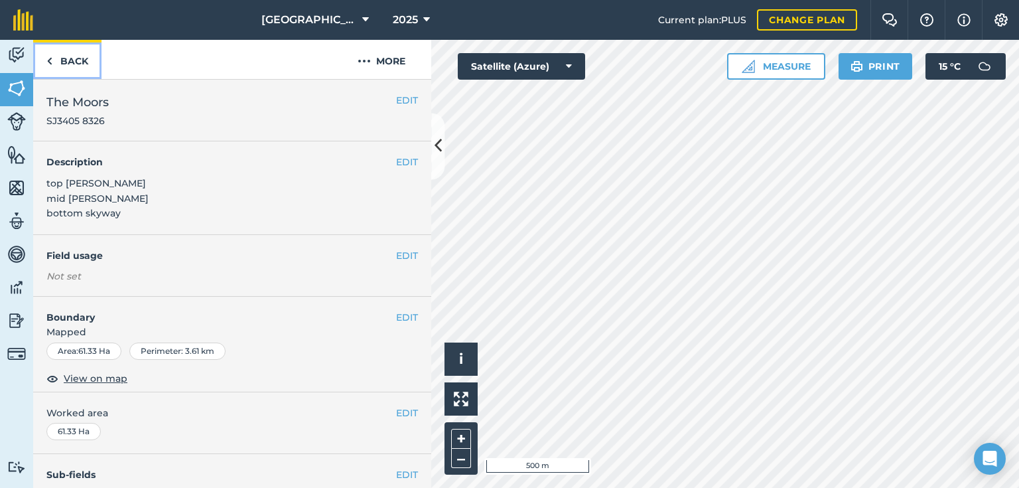
click at [54, 60] on link "Back" at bounding box center [67, 59] width 68 height 39
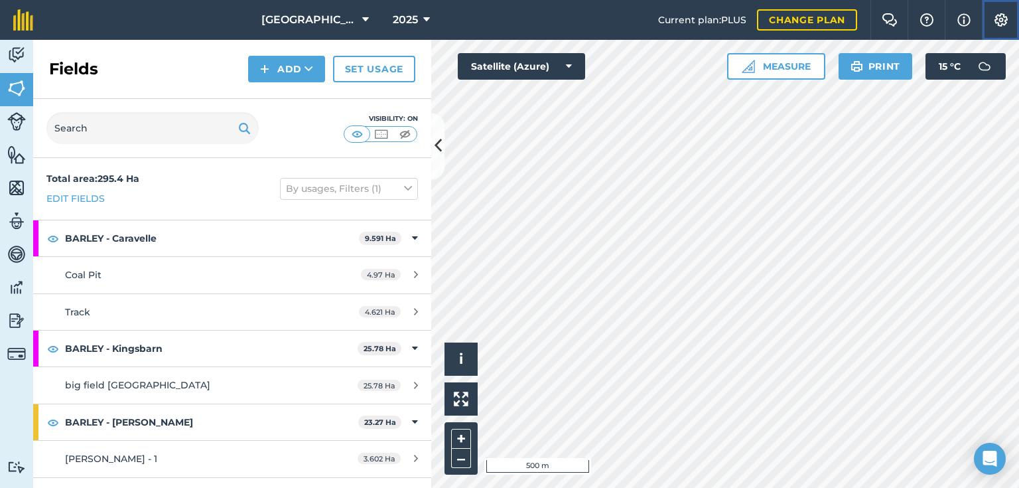
click at [1005, 20] on img at bounding box center [1001, 19] width 16 height 13
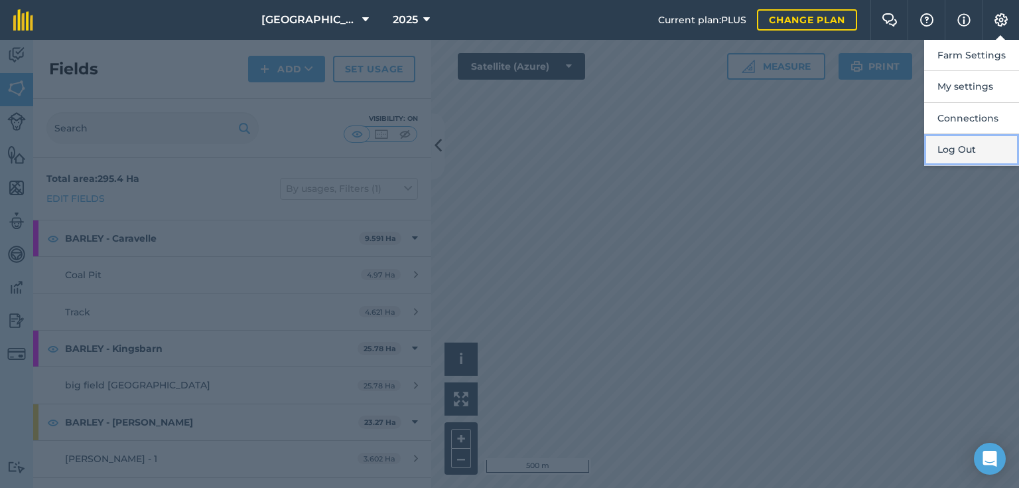
click at [966, 148] on button "Log Out" at bounding box center [971, 149] width 95 height 31
